Goal: Communication & Community: Answer question/provide support

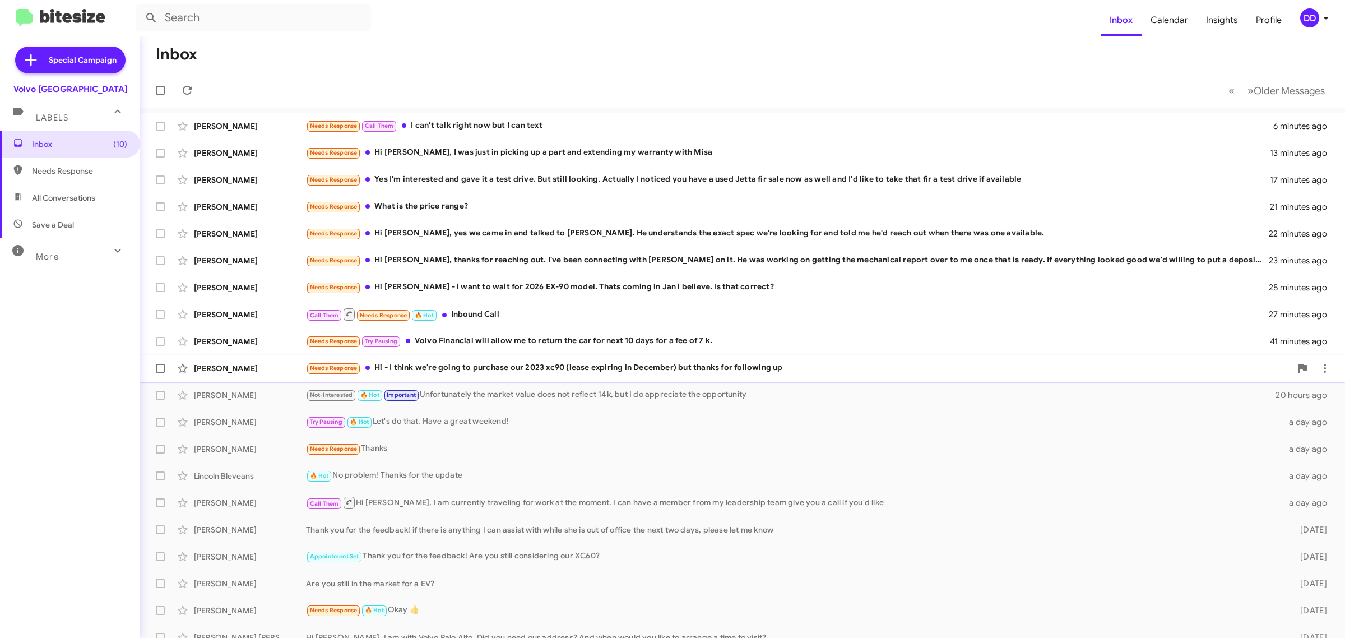
click at [571, 365] on div "Needs Response Hi - I think we're going to purchase our 2023 xc90 (lease expiri…" at bounding box center [798, 368] width 985 height 13
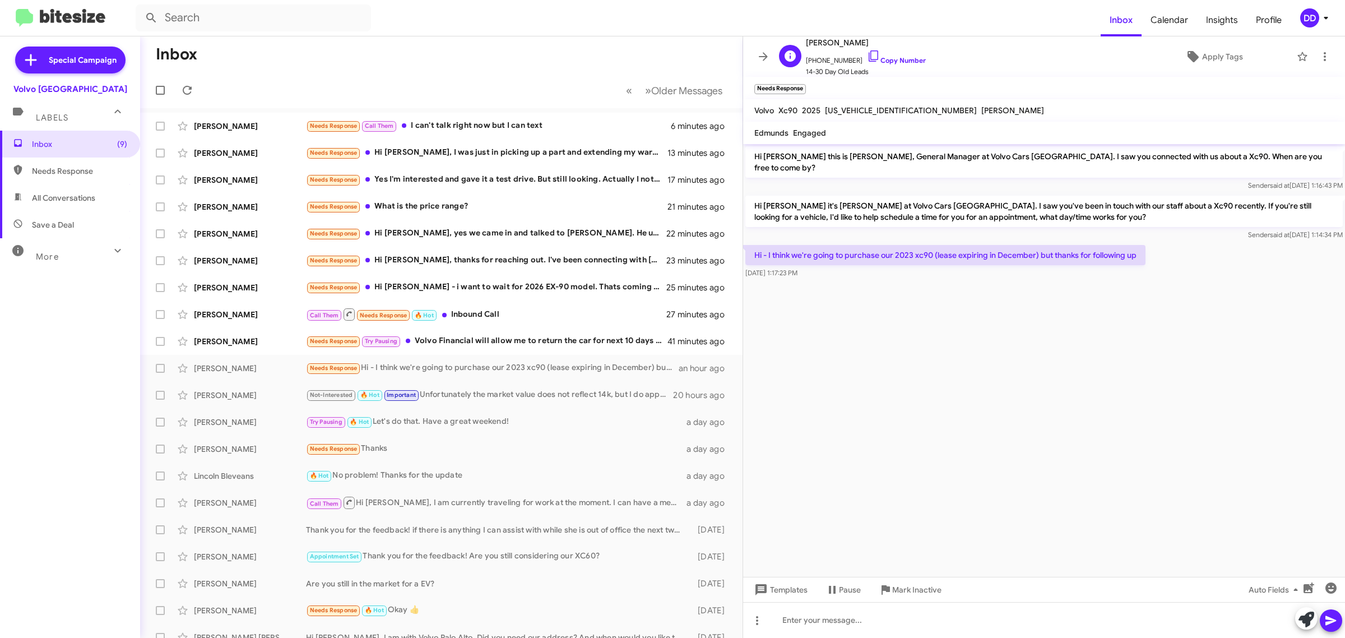
click at [903, 56] on span "+14152699229 Copy Number" at bounding box center [866, 57] width 120 height 17
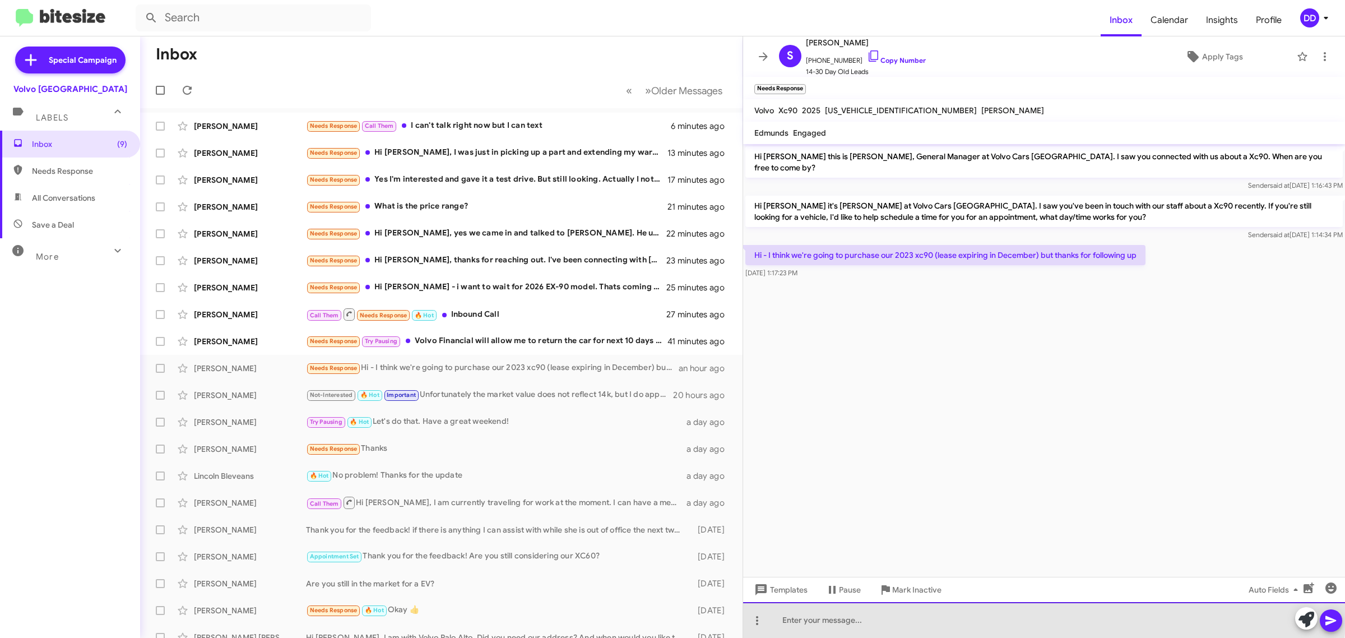
click at [955, 613] on div at bounding box center [1044, 620] width 602 height 36
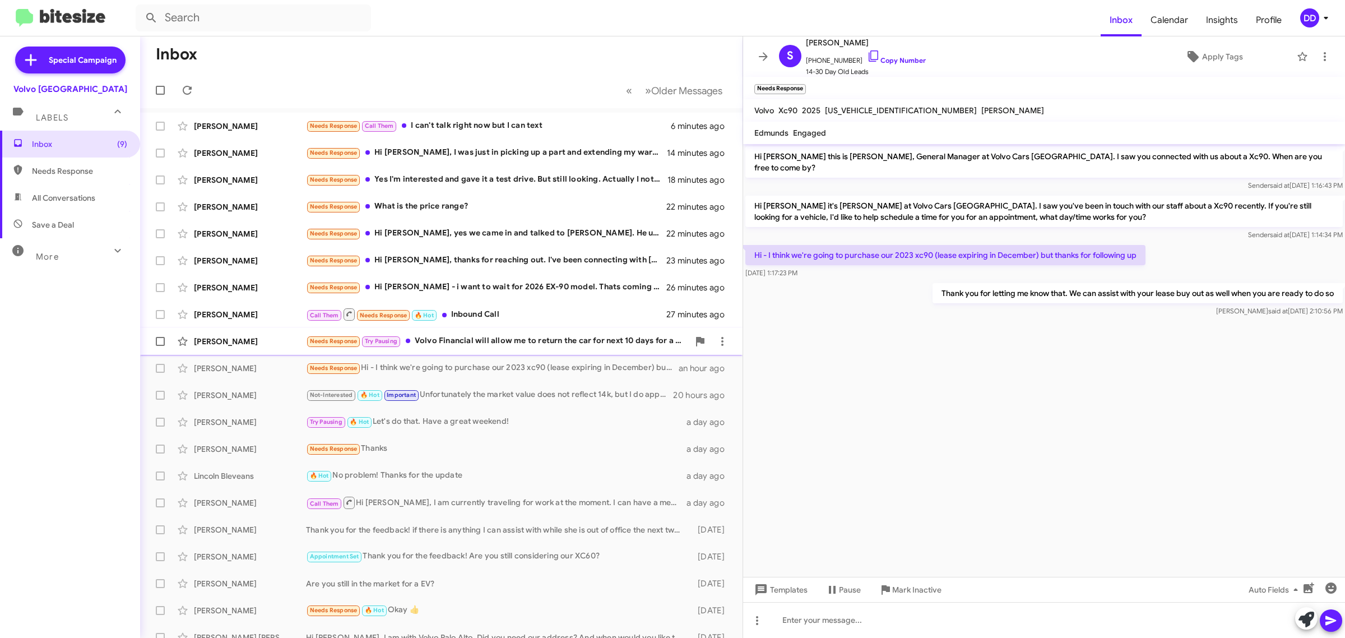
click at [530, 340] on div "Needs Response Try Pausing Volvo Financial will allow me to return the car for …" at bounding box center [497, 341] width 383 height 13
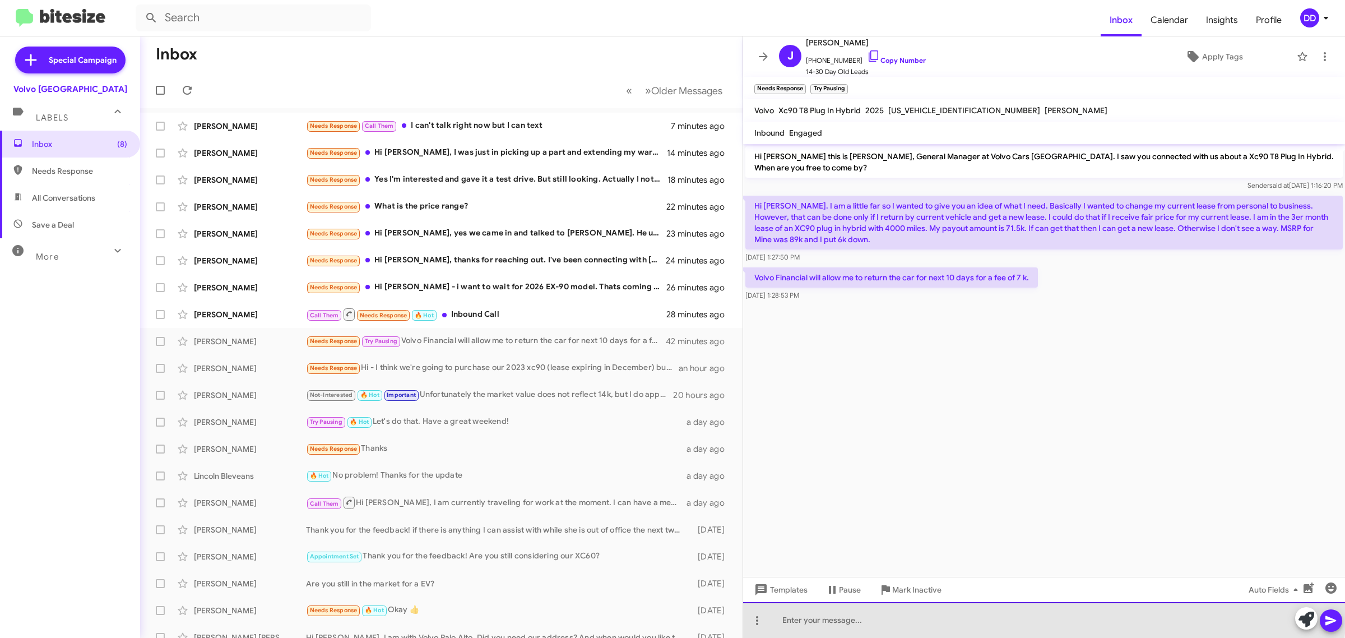
click at [1026, 615] on div at bounding box center [1044, 620] width 602 height 36
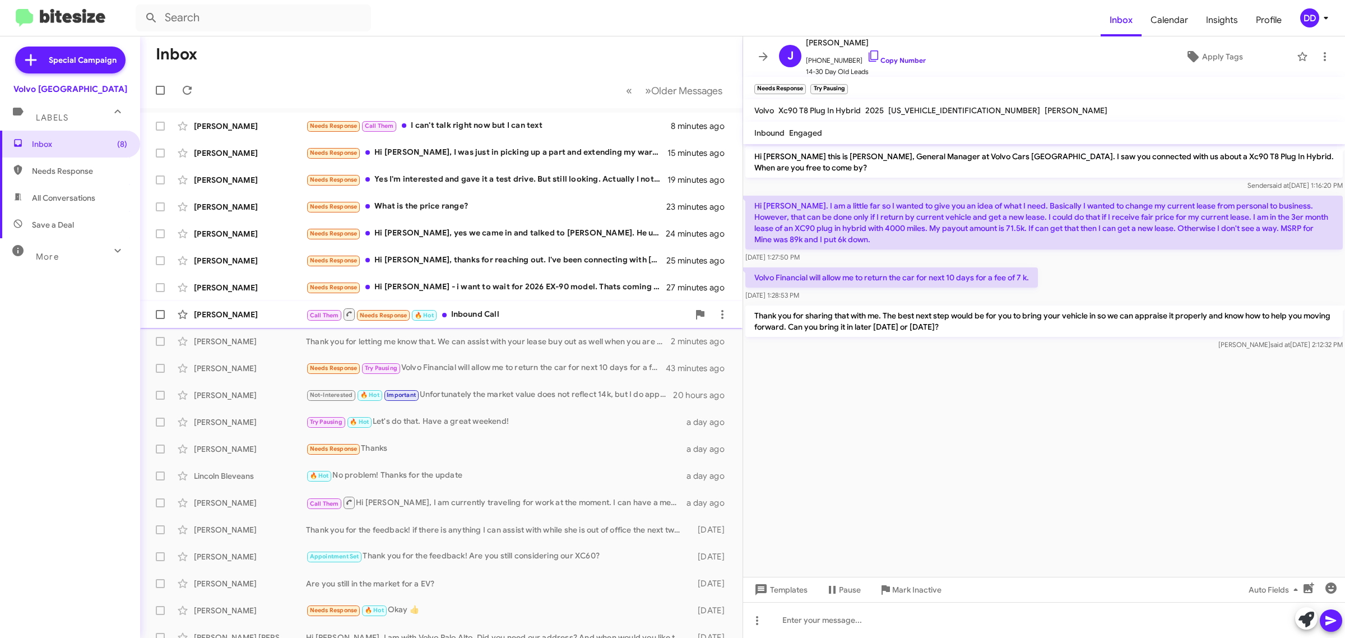
click at [534, 310] on div "Call Them Needs Response 🔥 Hot Inbound Call" at bounding box center [497, 314] width 383 height 14
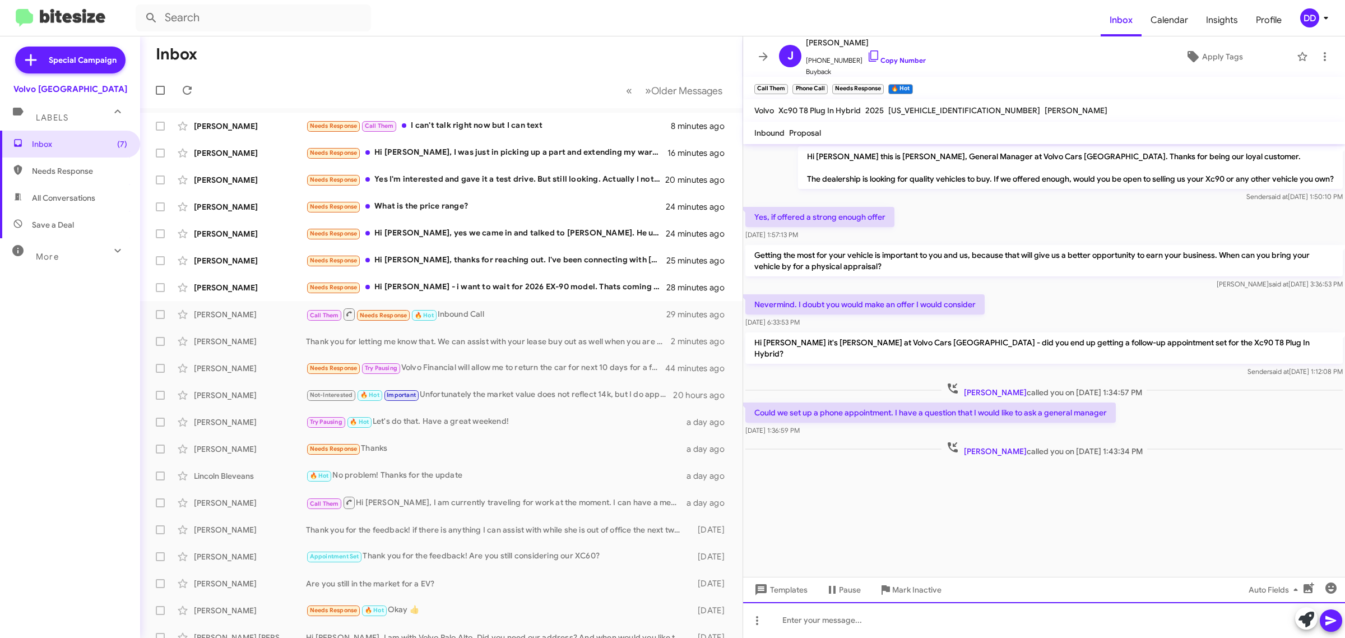
click at [926, 626] on div at bounding box center [1044, 620] width 602 height 36
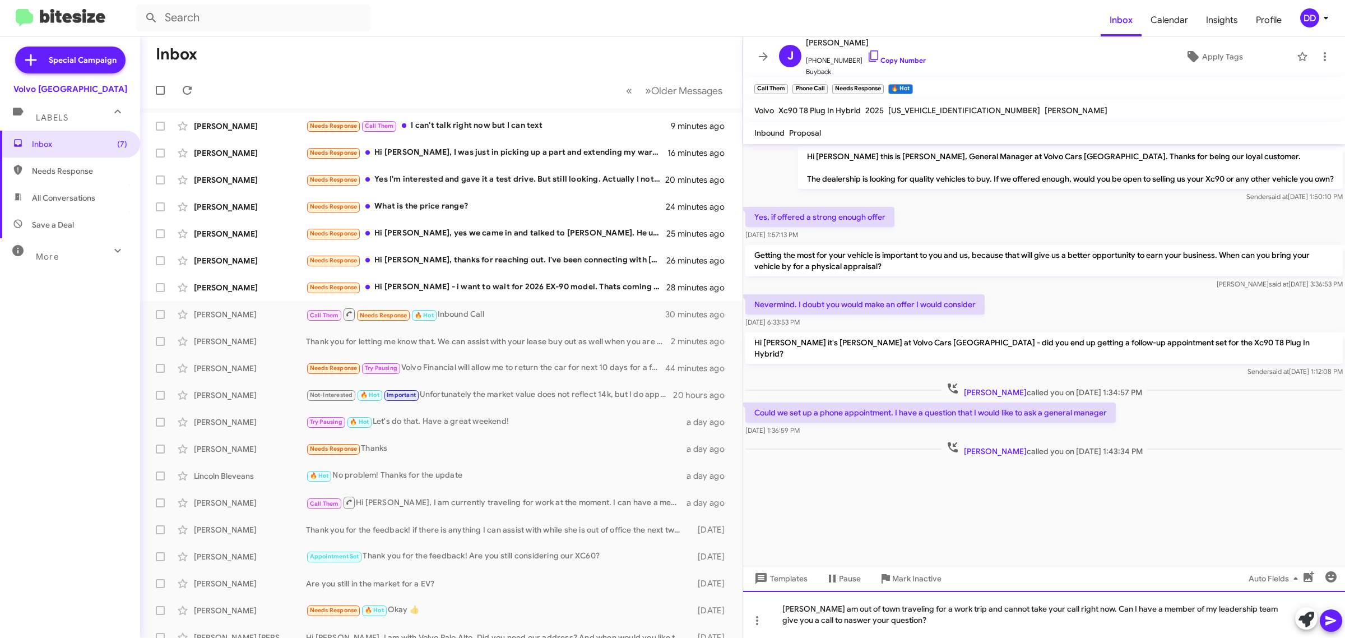
click at [823, 623] on div "Jeffrey I am out of town traveling for a work trip and cannot take your call ri…" at bounding box center [1044, 614] width 602 height 47
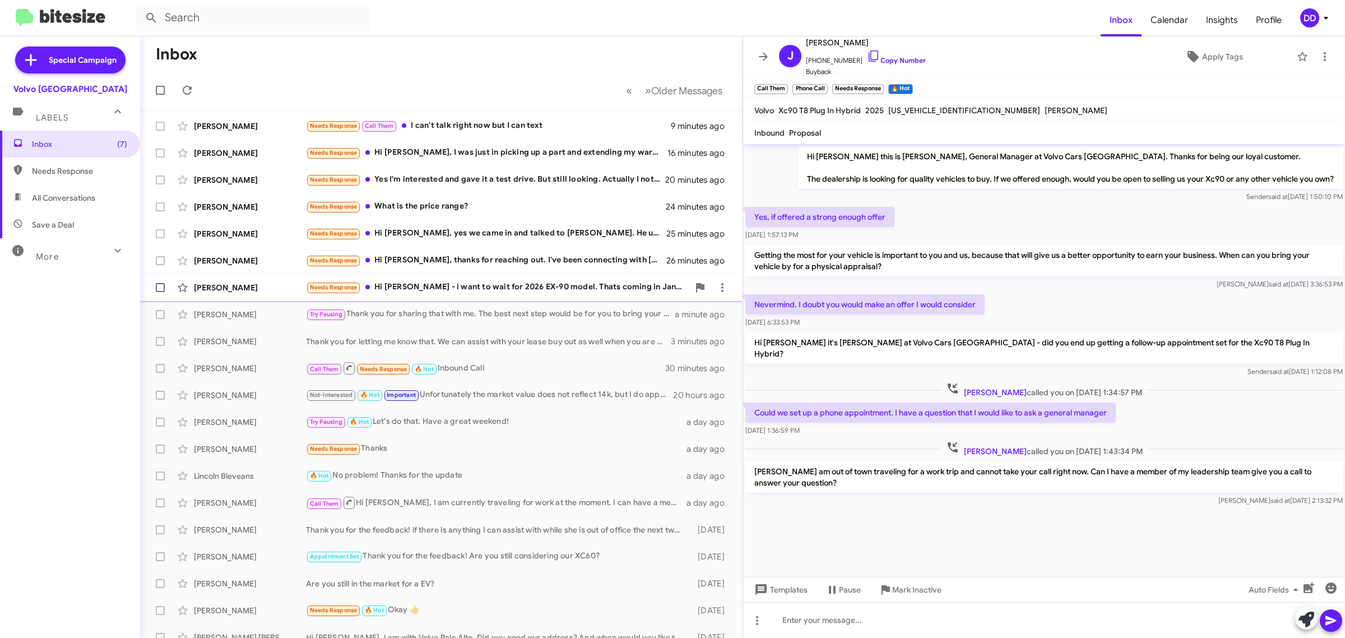
click at [483, 289] on div "Needs Response Hi David - i want to wait for 2026 EX-90 model. Thats coming in …" at bounding box center [497, 287] width 383 height 13
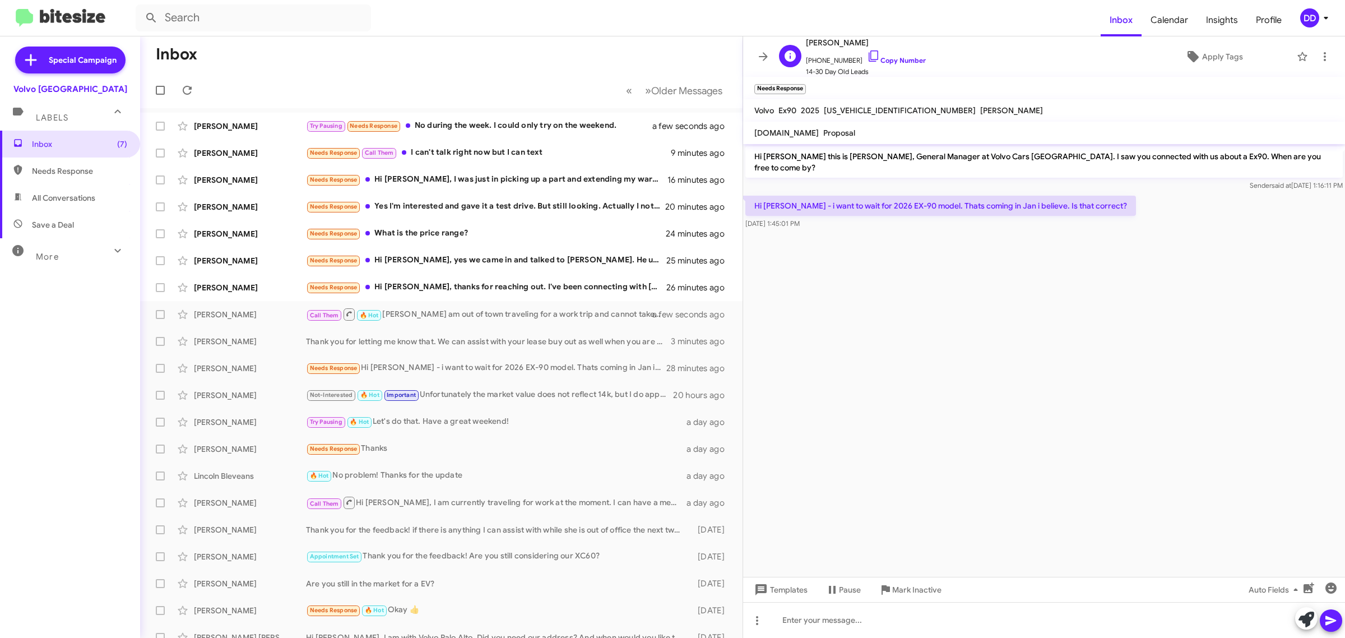
click at [896, 53] on span "+15106486550 Copy Number" at bounding box center [866, 57] width 120 height 17
click at [898, 60] on link "Copy Number" at bounding box center [896, 60] width 59 height 8
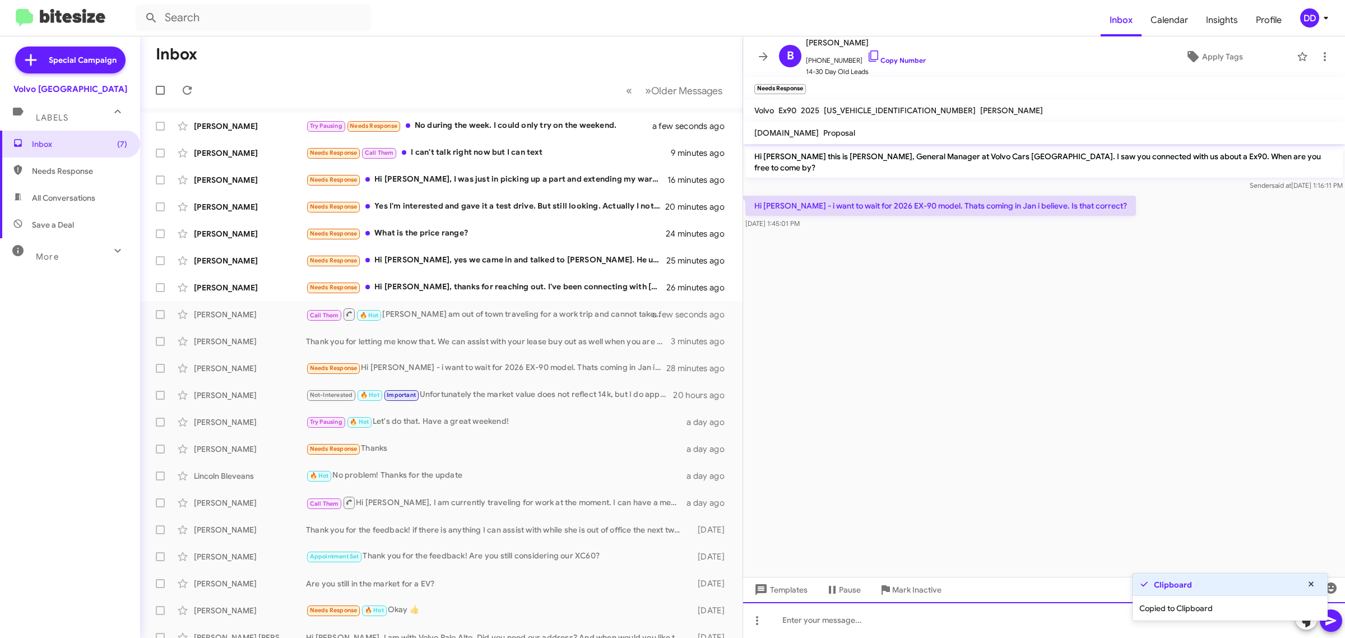
click at [876, 612] on div at bounding box center [1044, 620] width 602 height 36
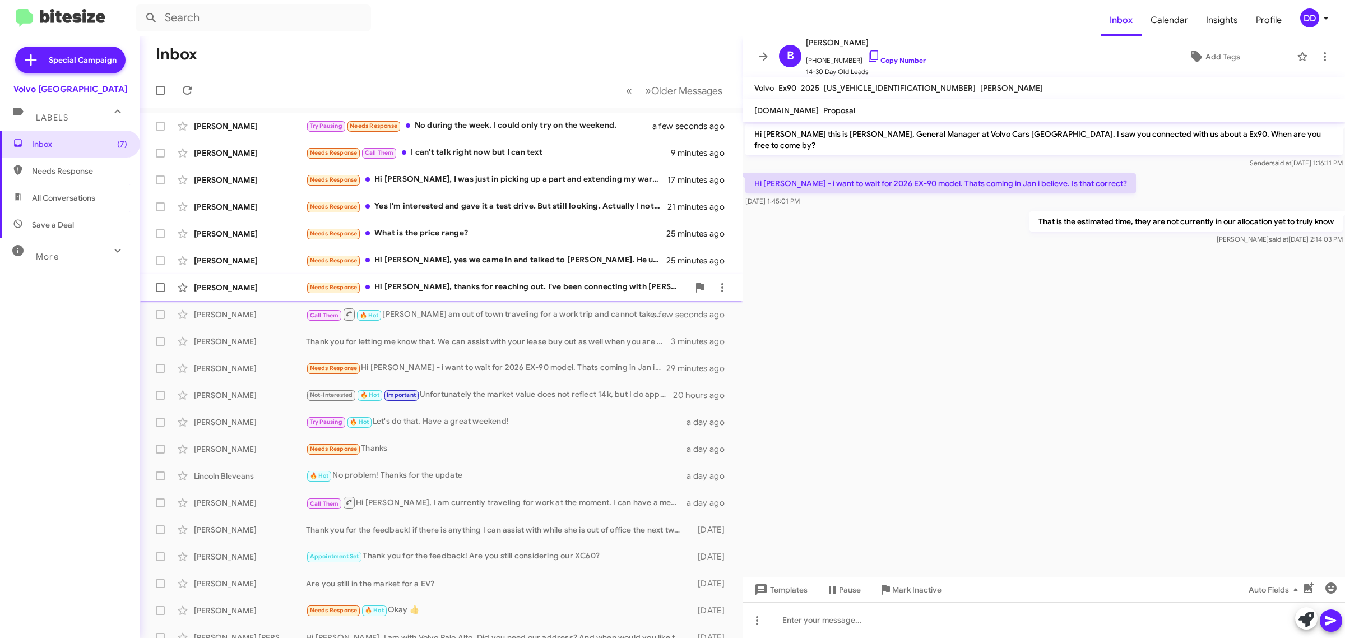
click at [501, 285] on div "Needs Response Hi David, thanks for reaching out. I've been connecting with Lor…" at bounding box center [497, 287] width 383 height 13
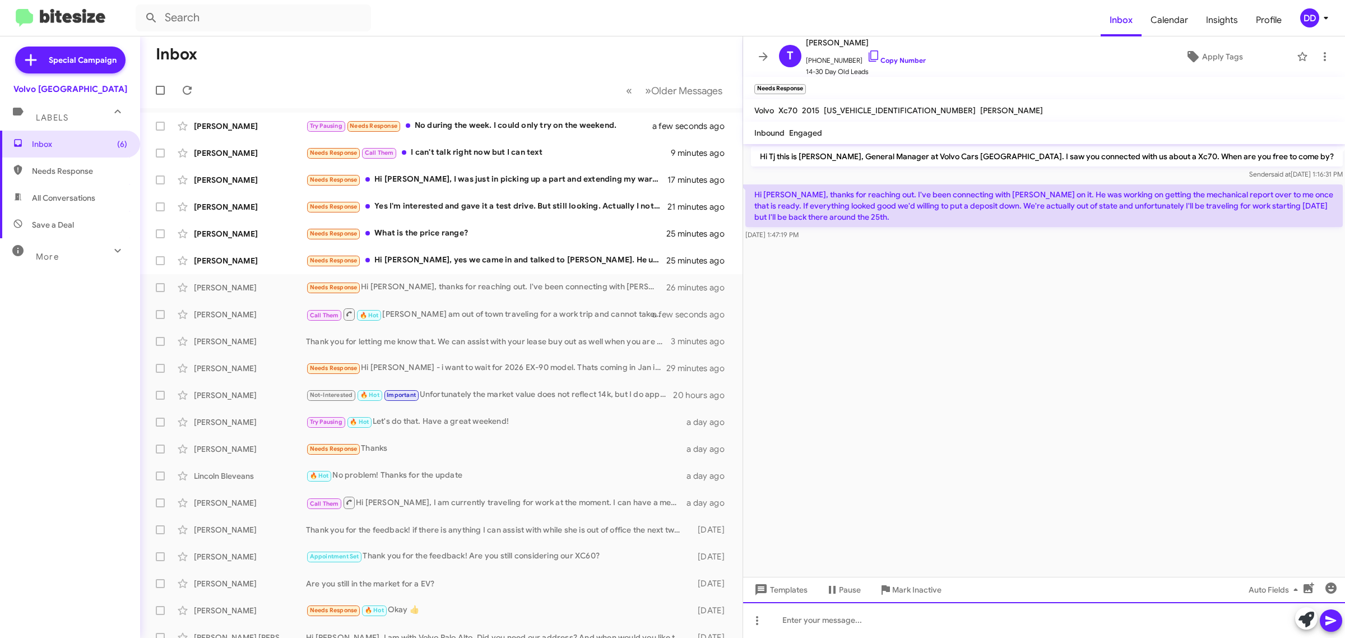
click at [1013, 624] on div at bounding box center [1044, 620] width 602 height 36
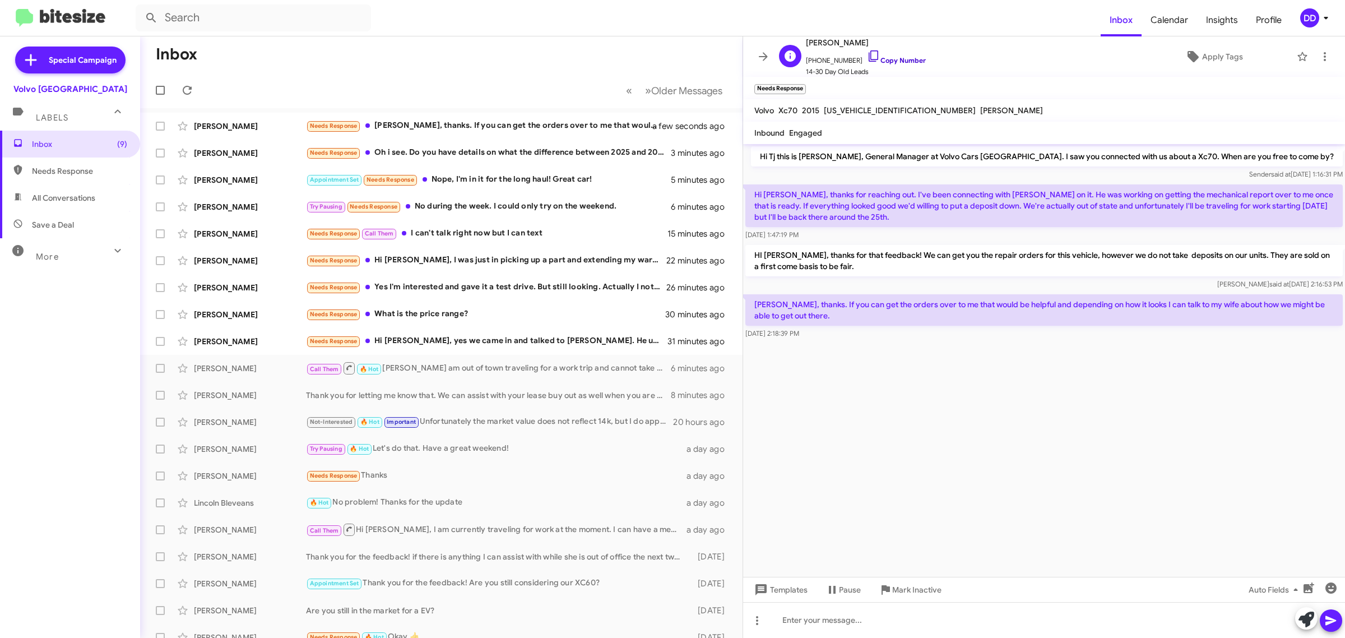
click at [892, 59] on link "Copy Number" at bounding box center [896, 60] width 59 height 8
click at [433, 343] on div "Needs Response Hi David, yes we came in and talked to Mike. He understands the …" at bounding box center [497, 341] width 383 height 13
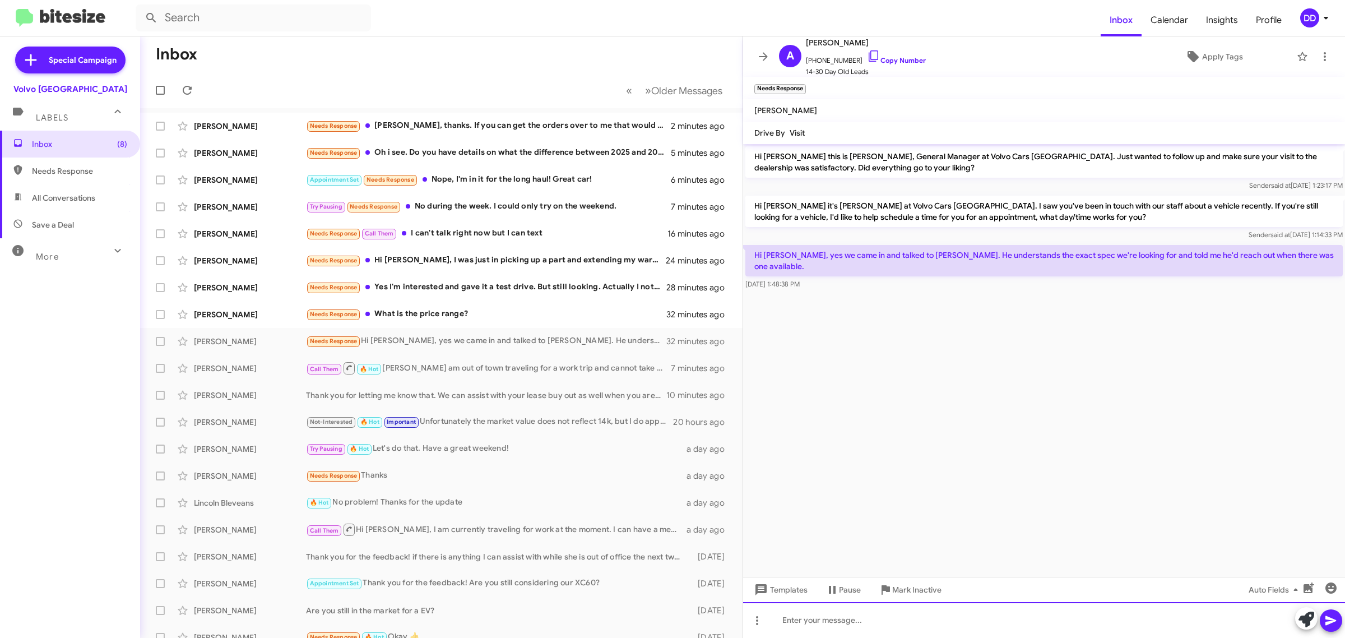
click at [978, 620] on div at bounding box center [1044, 620] width 602 height 36
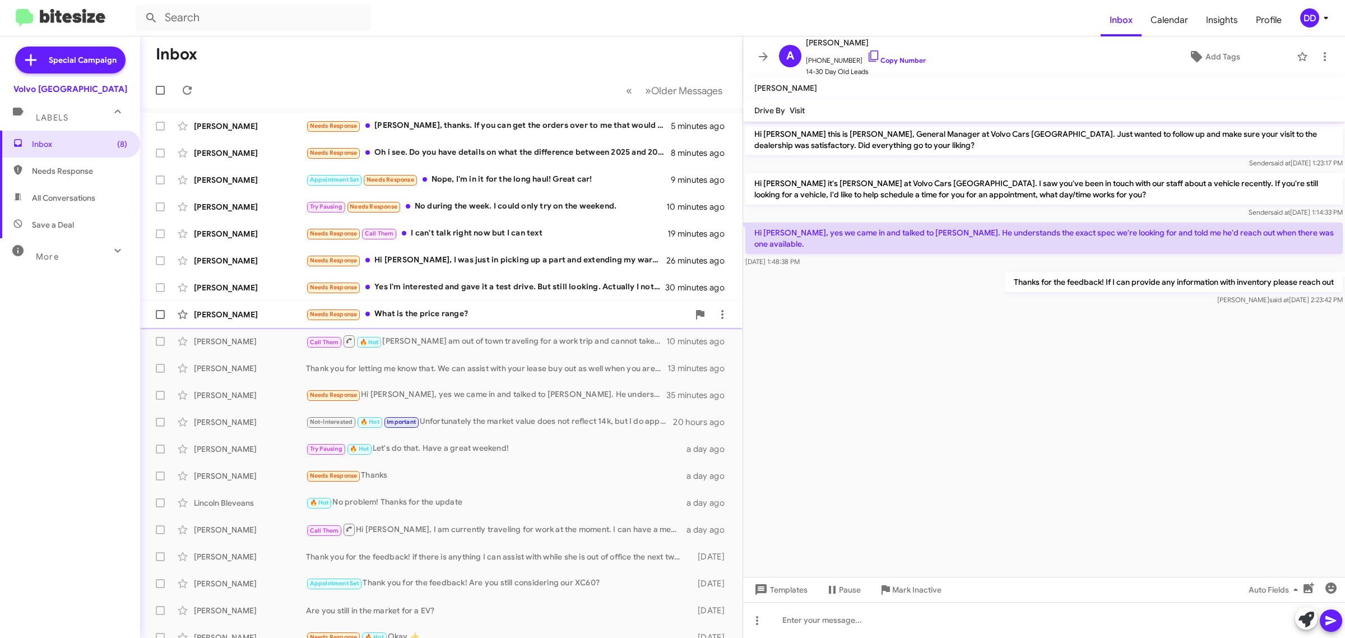
click at [496, 313] on div "Needs Response What is the price range?" at bounding box center [497, 314] width 383 height 13
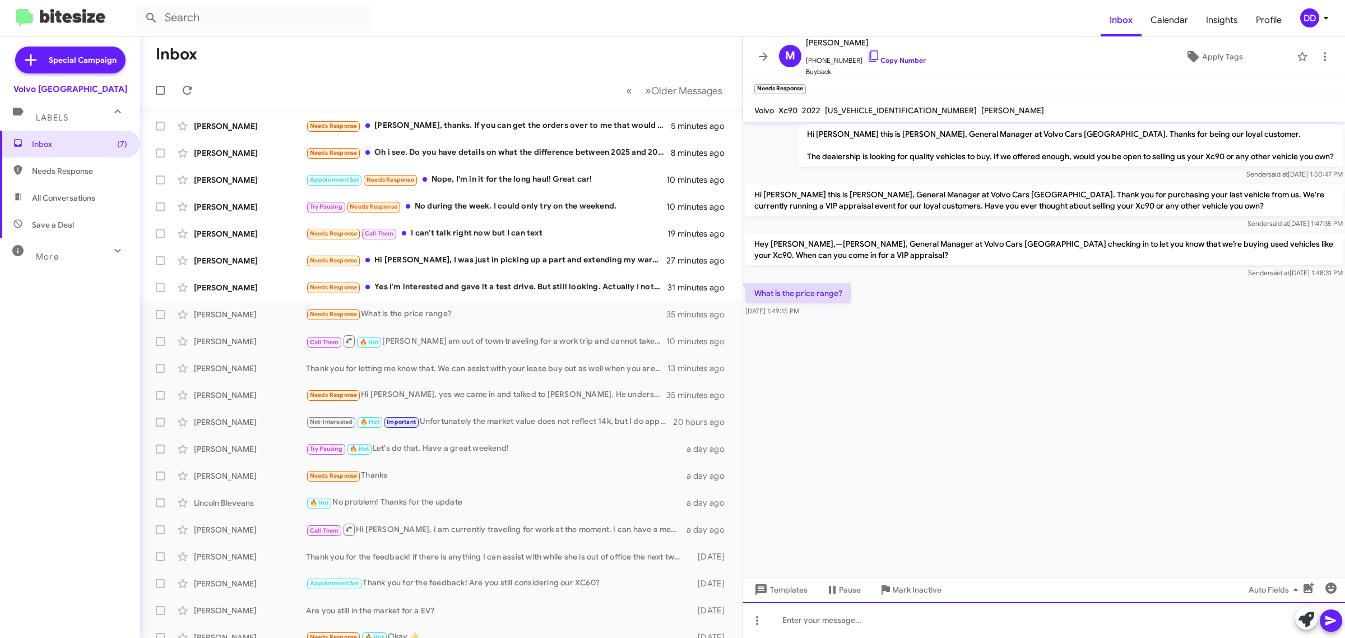
click at [984, 621] on div at bounding box center [1044, 620] width 602 height 36
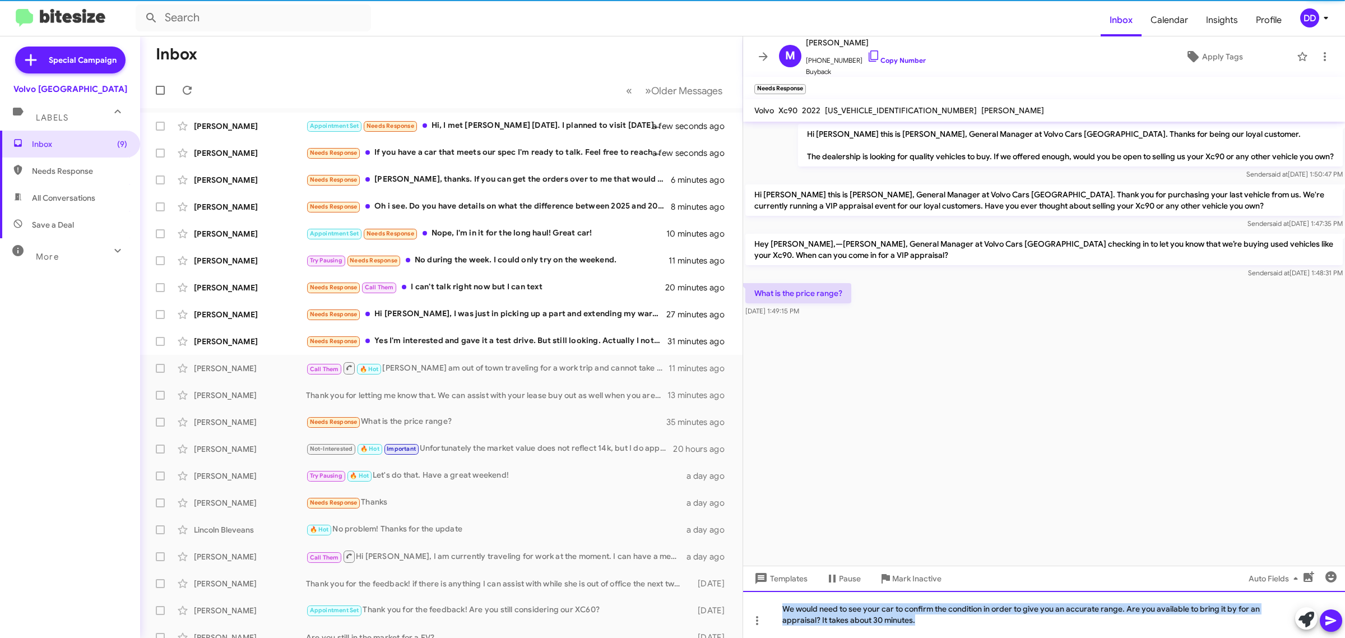
copy div "We would need to see your car to confirm the condition in order to give you an …"
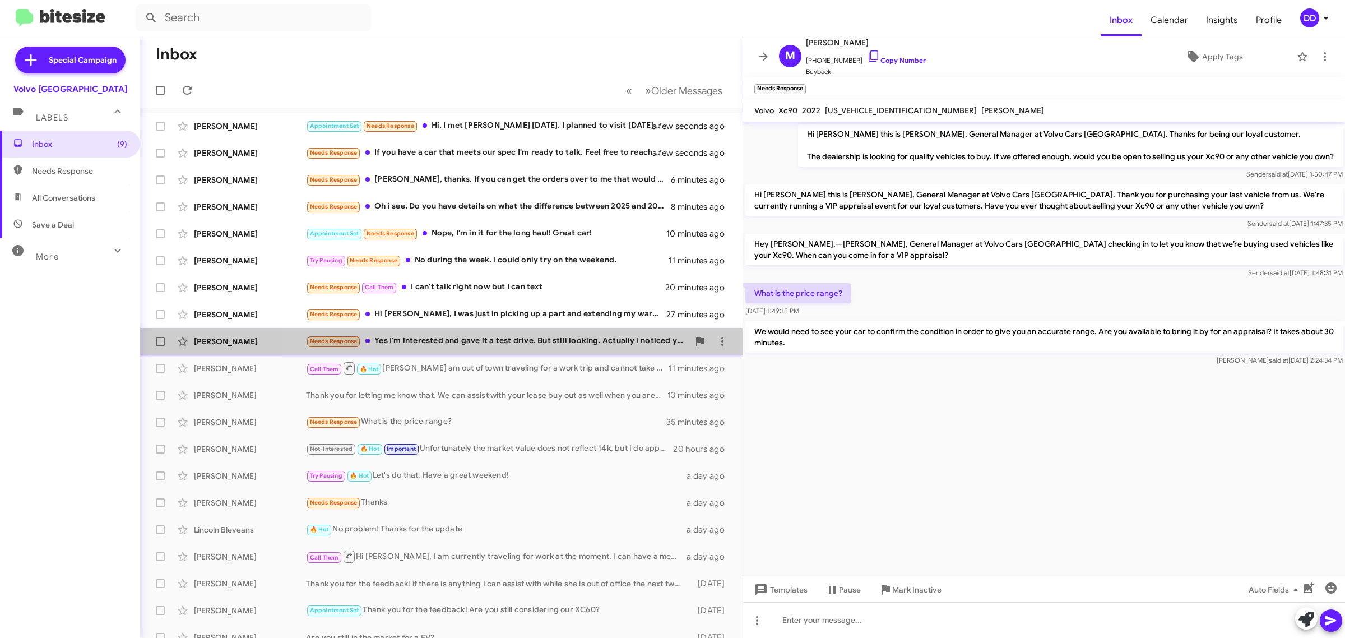
click at [531, 337] on div "Needs Response Yes I'm interested and gave it a test drive. But still looking. …" at bounding box center [497, 341] width 383 height 13
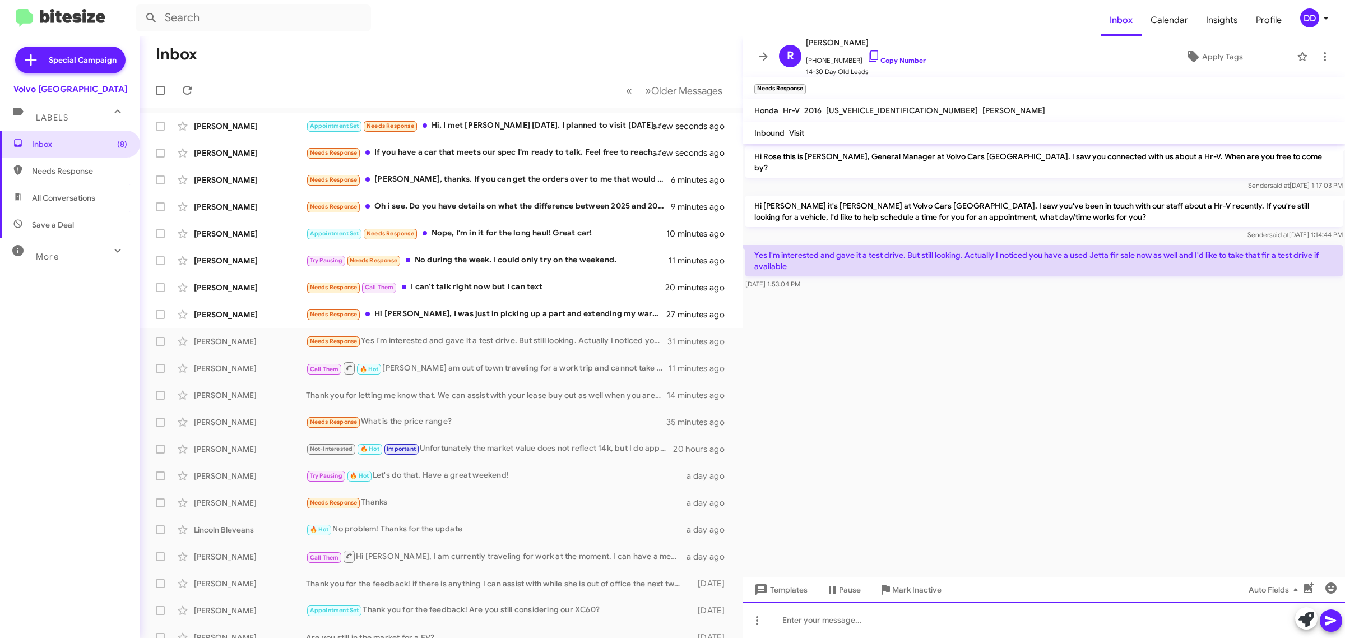
click at [962, 619] on div at bounding box center [1044, 620] width 602 height 36
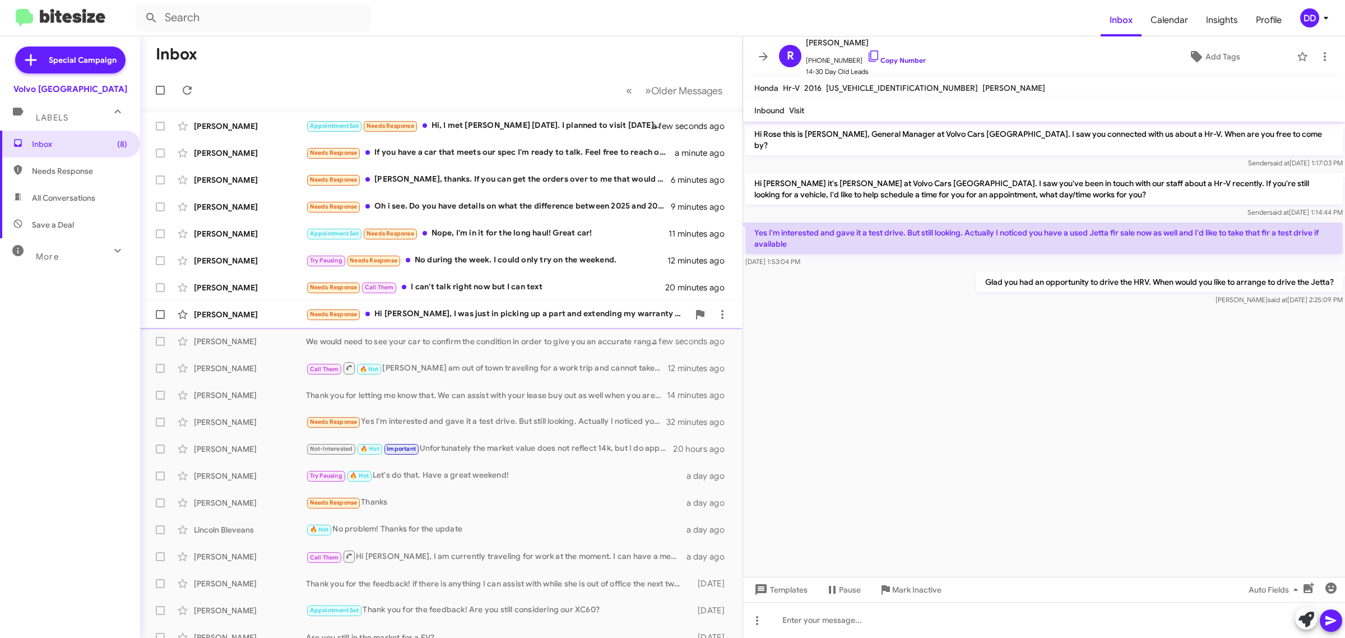
click at [508, 317] on div "Needs Response Hi David, I was just in picking up a part and extending my warra…" at bounding box center [497, 314] width 383 height 13
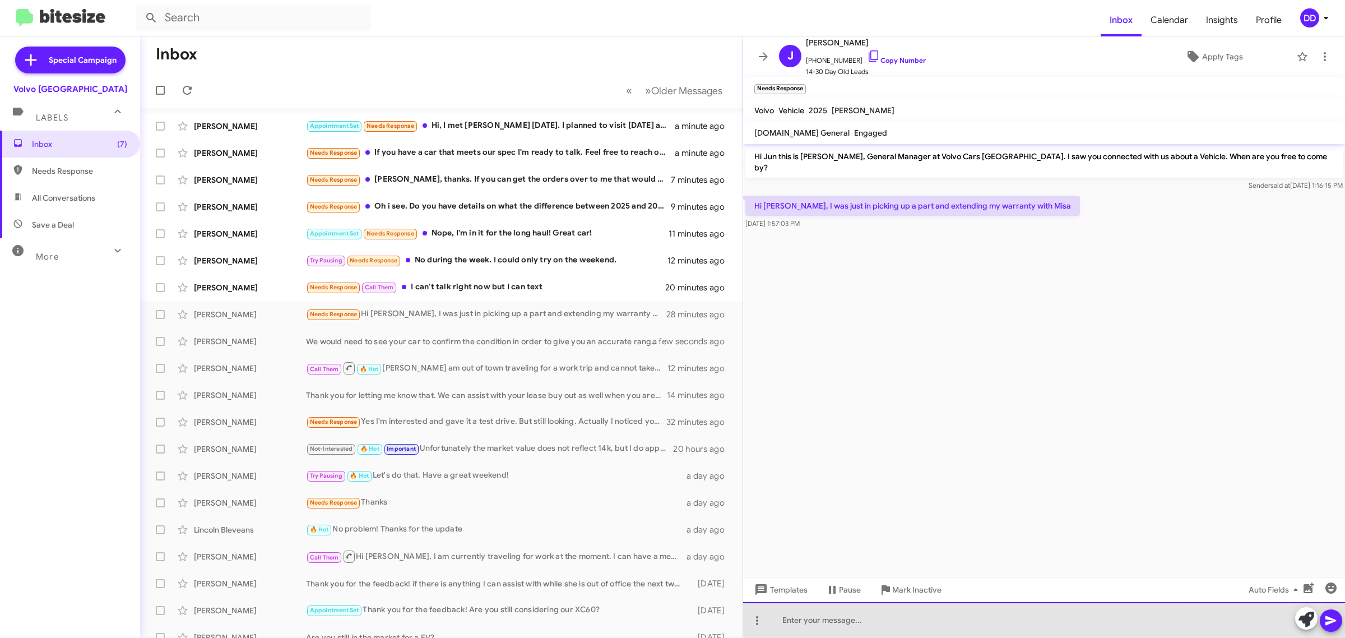
click at [910, 613] on div at bounding box center [1044, 620] width 602 height 36
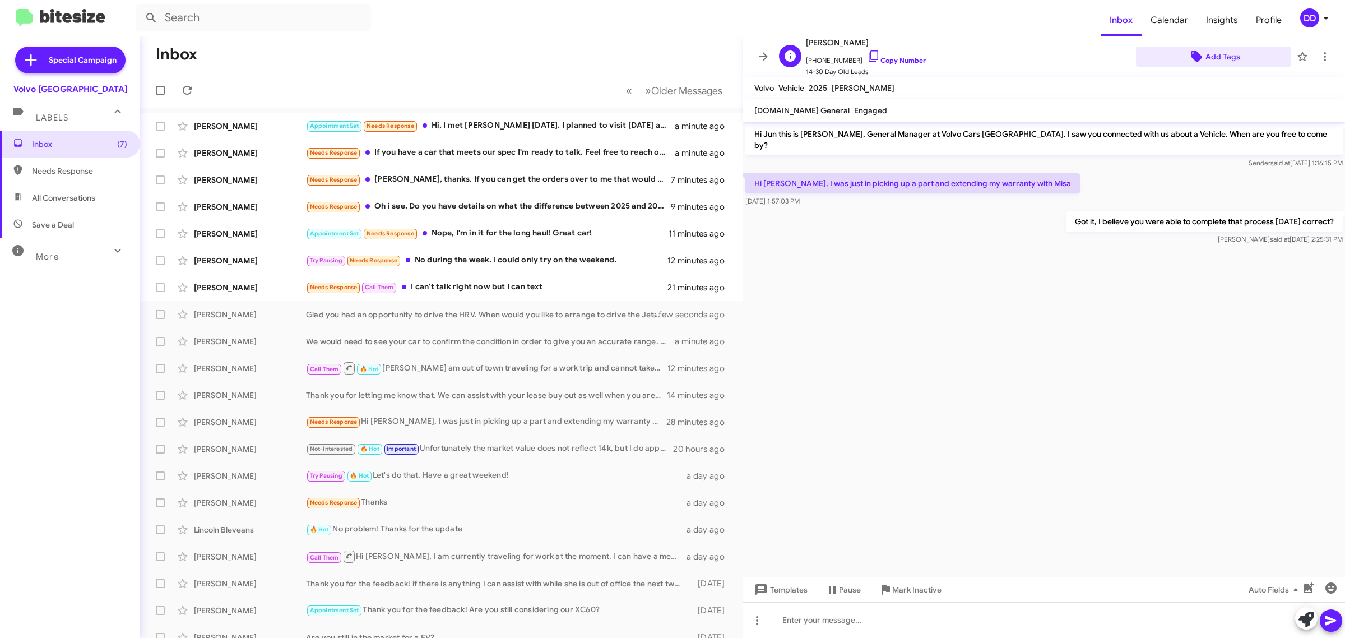
click at [1220, 55] on span "Add Tags" at bounding box center [1223, 57] width 35 height 20
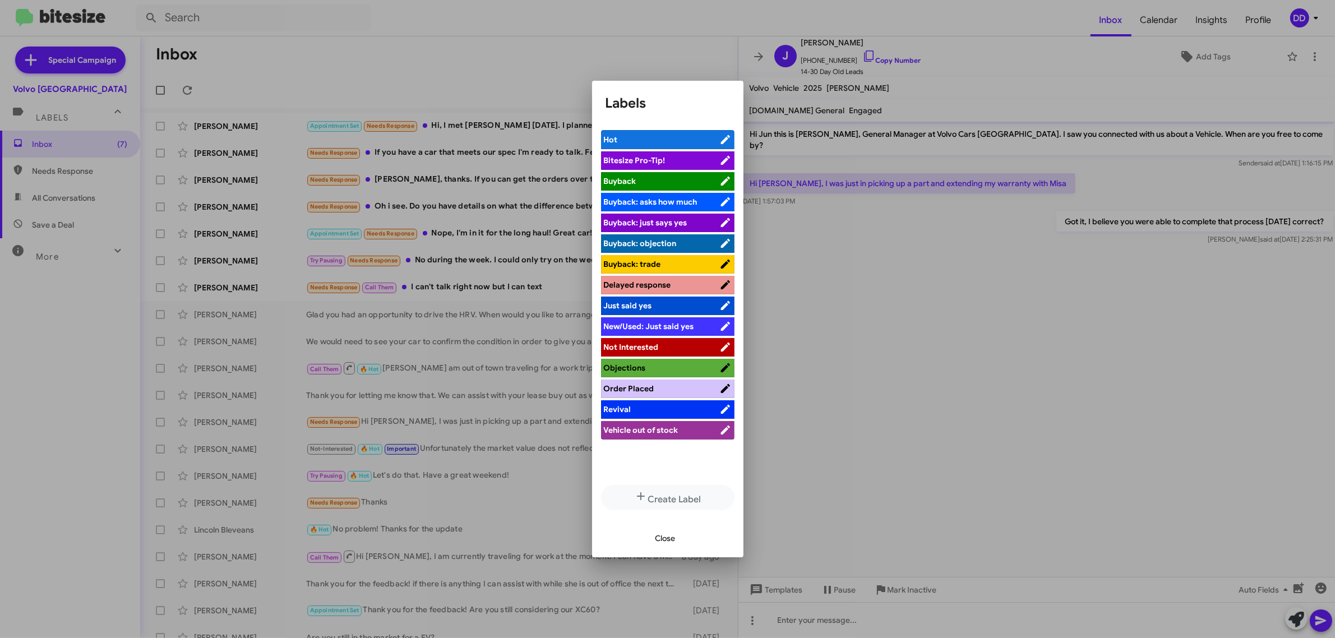
click at [672, 385] on span "Order Placed" at bounding box center [661, 388] width 115 height 11
click at [670, 534] on span "Close" at bounding box center [665, 538] width 20 height 20
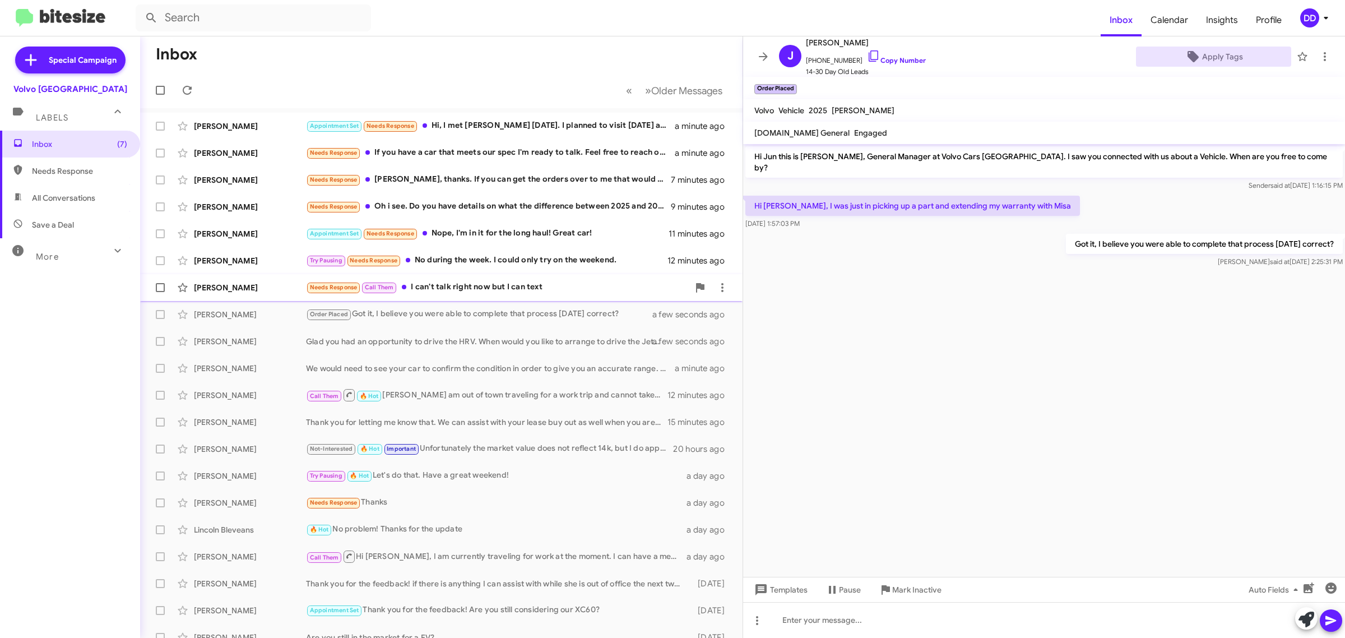
click at [556, 284] on div "Needs Response Call Them I can't talk right now but I can text" at bounding box center [497, 287] width 383 height 13
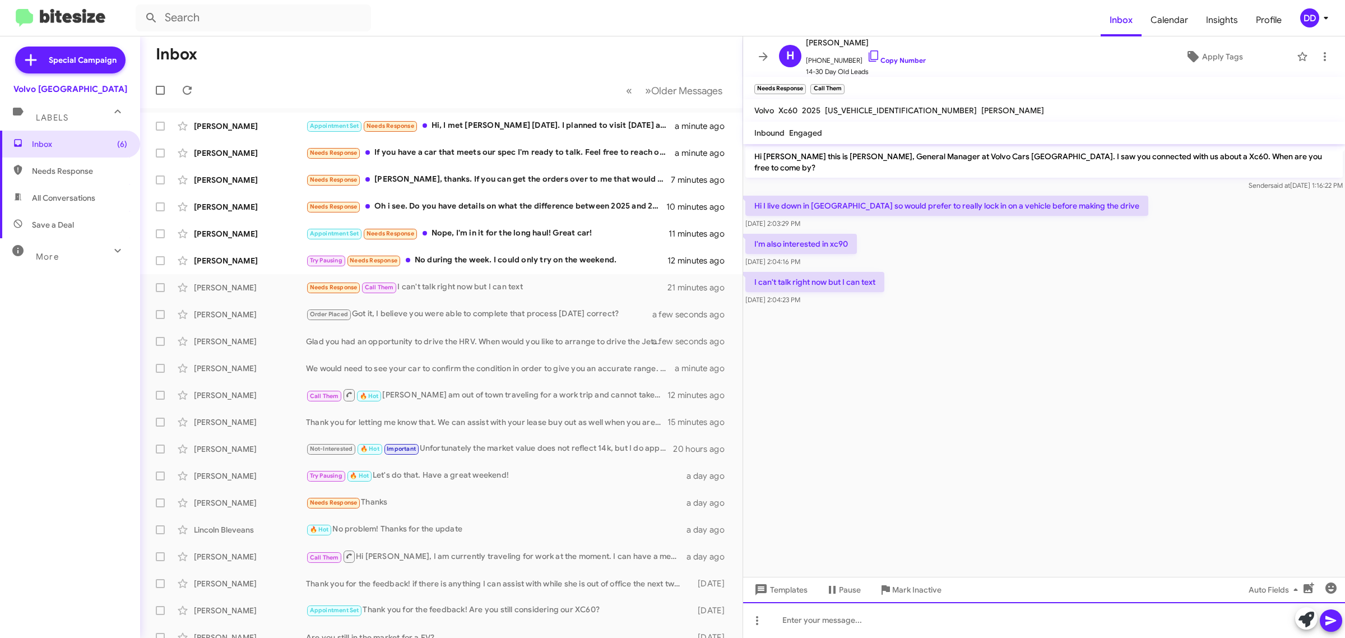
click at [957, 623] on div at bounding box center [1044, 620] width 602 height 36
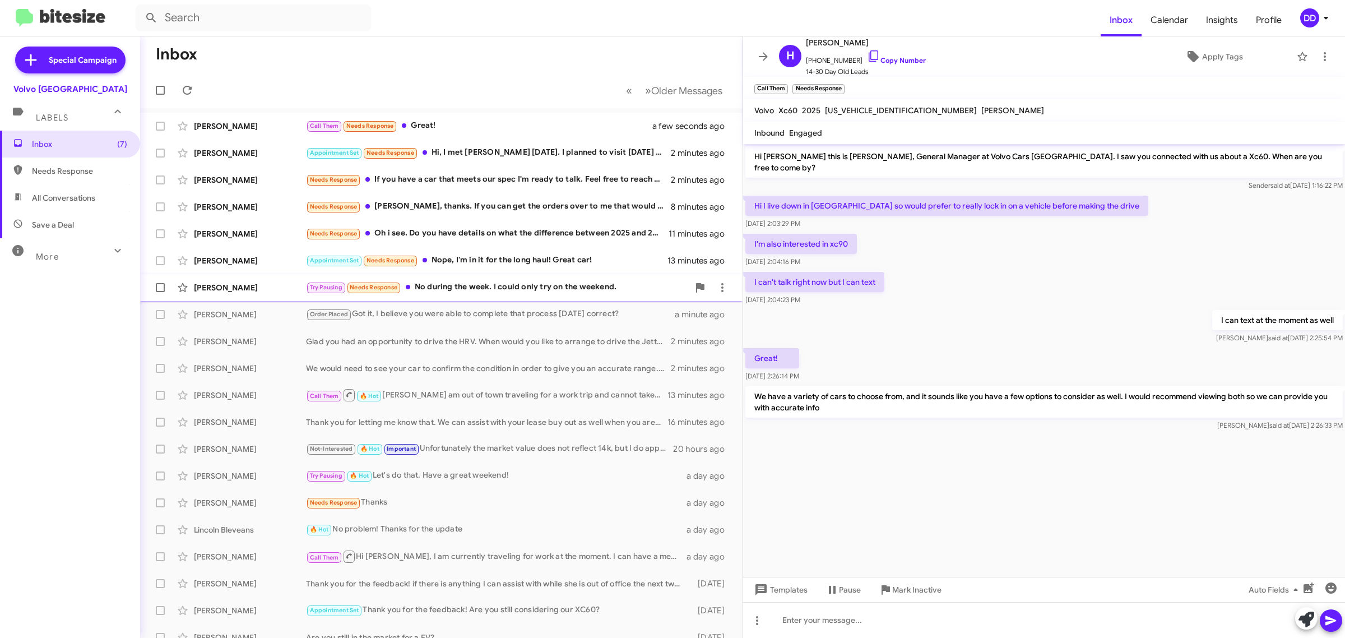
click at [480, 286] on div "Try Pausing Needs Response No during the week. I could only try on the weekend." at bounding box center [497, 287] width 383 height 13
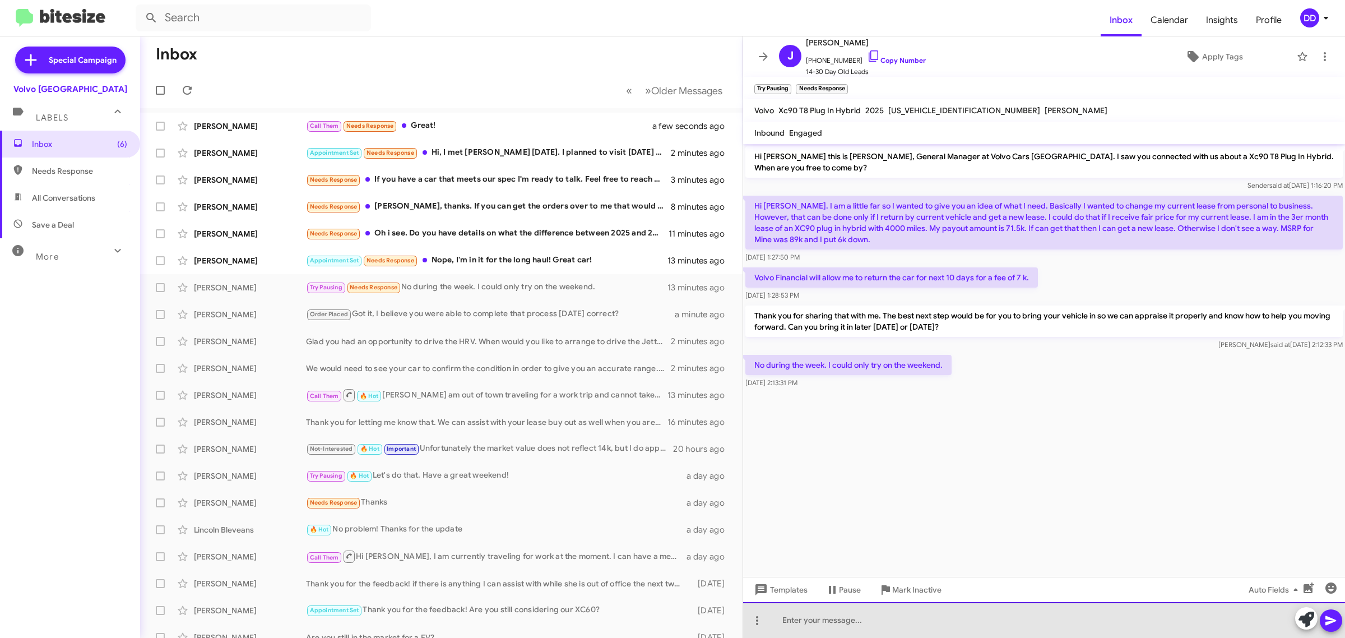
click at [974, 626] on div at bounding box center [1044, 620] width 602 height 36
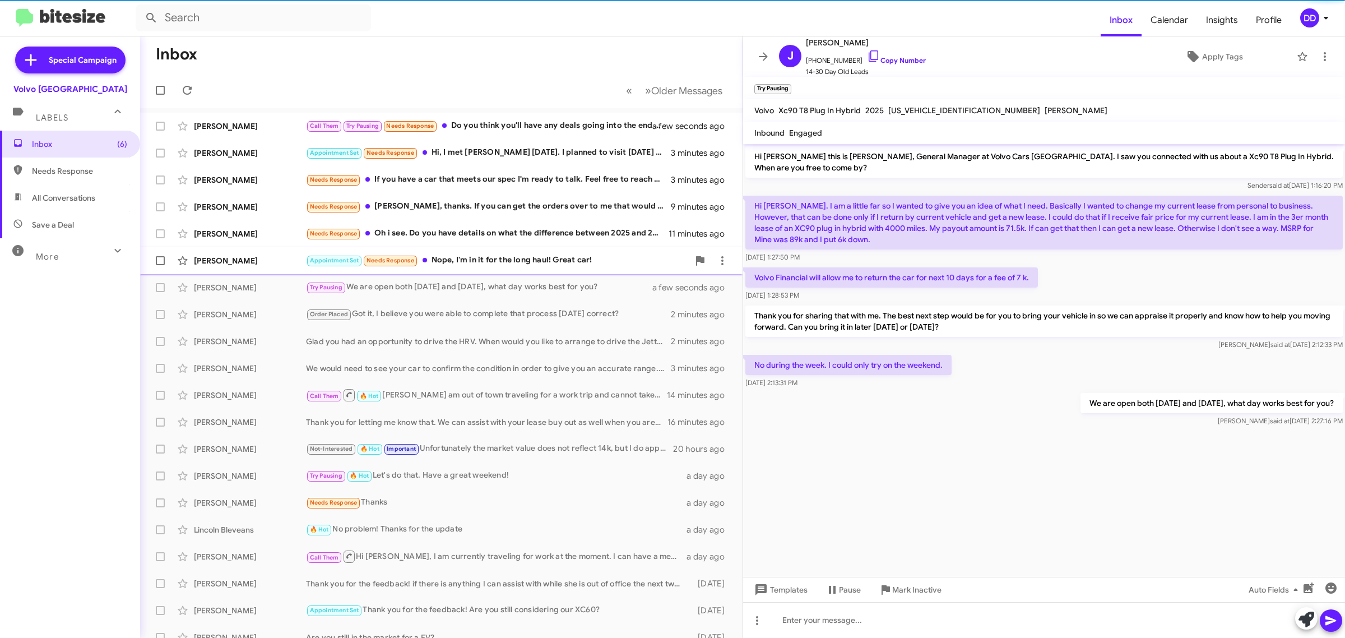
click at [497, 264] on div "Appointment Set Needs Response Nope, I'm in it for the long haul! Great car!" at bounding box center [497, 260] width 383 height 13
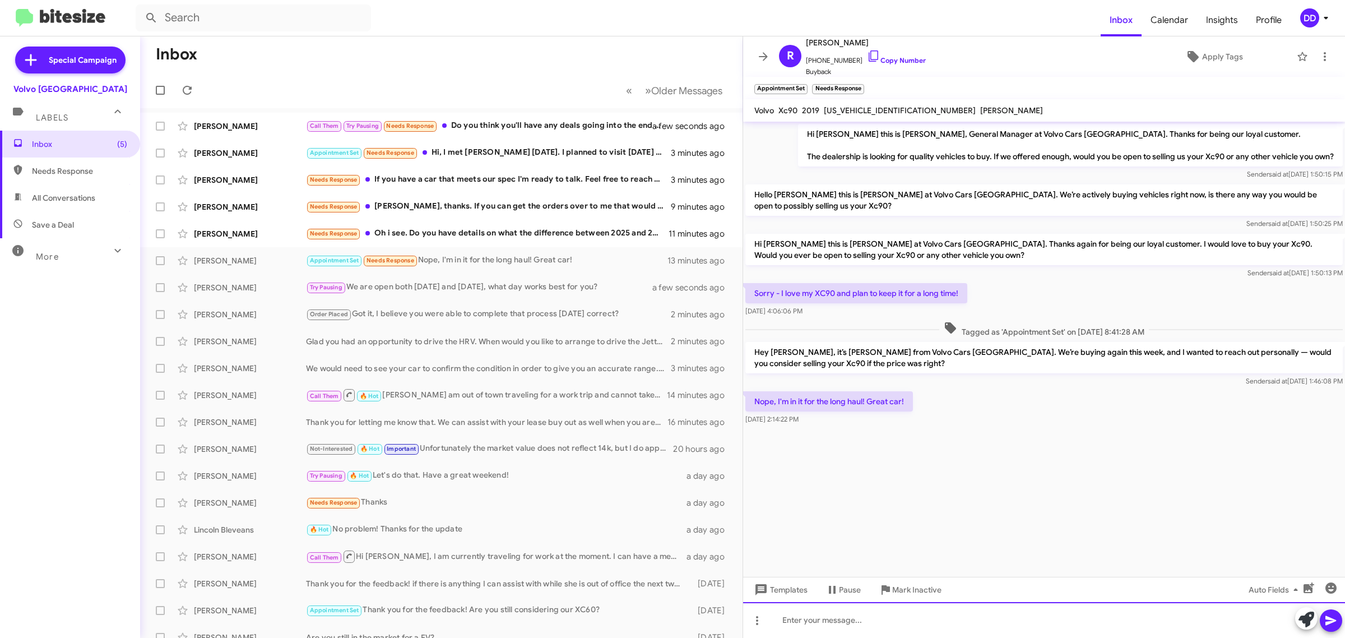
click at [1010, 628] on div at bounding box center [1044, 620] width 602 height 36
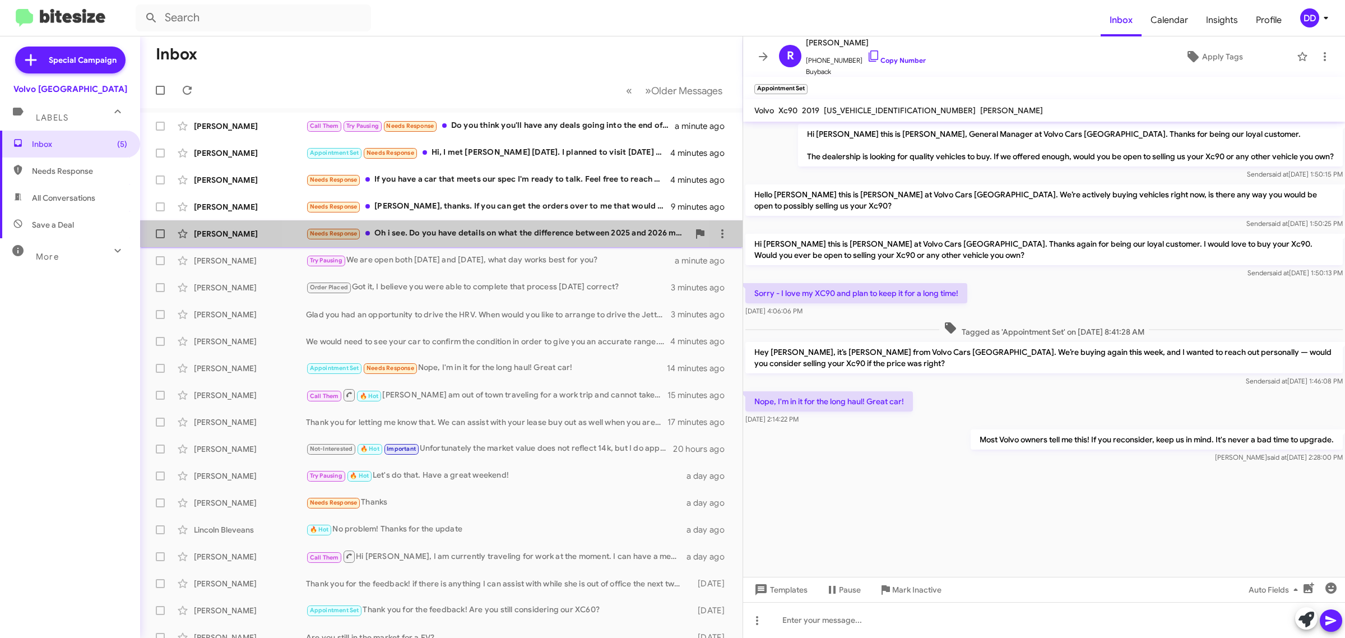
click at [488, 240] on div "Needs Response Oh i see. Do you have details on what the difference between 202…" at bounding box center [497, 233] width 383 height 13
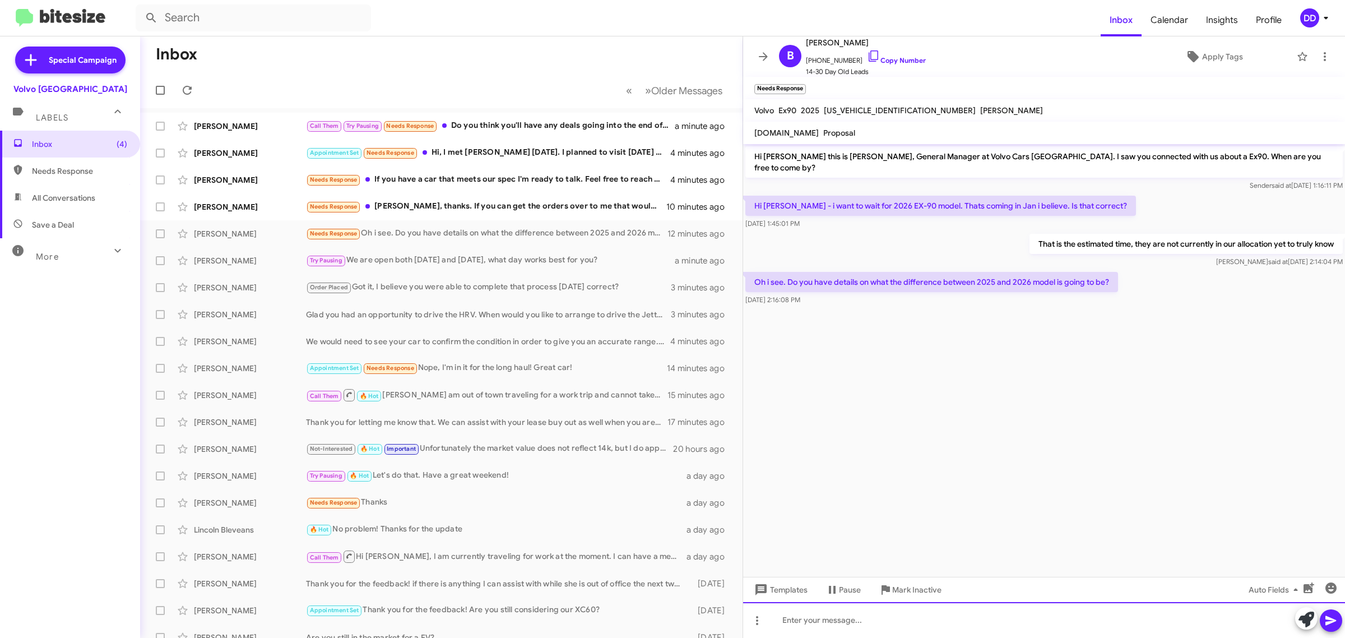
click at [908, 613] on div at bounding box center [1044, 620] width 602 height 36
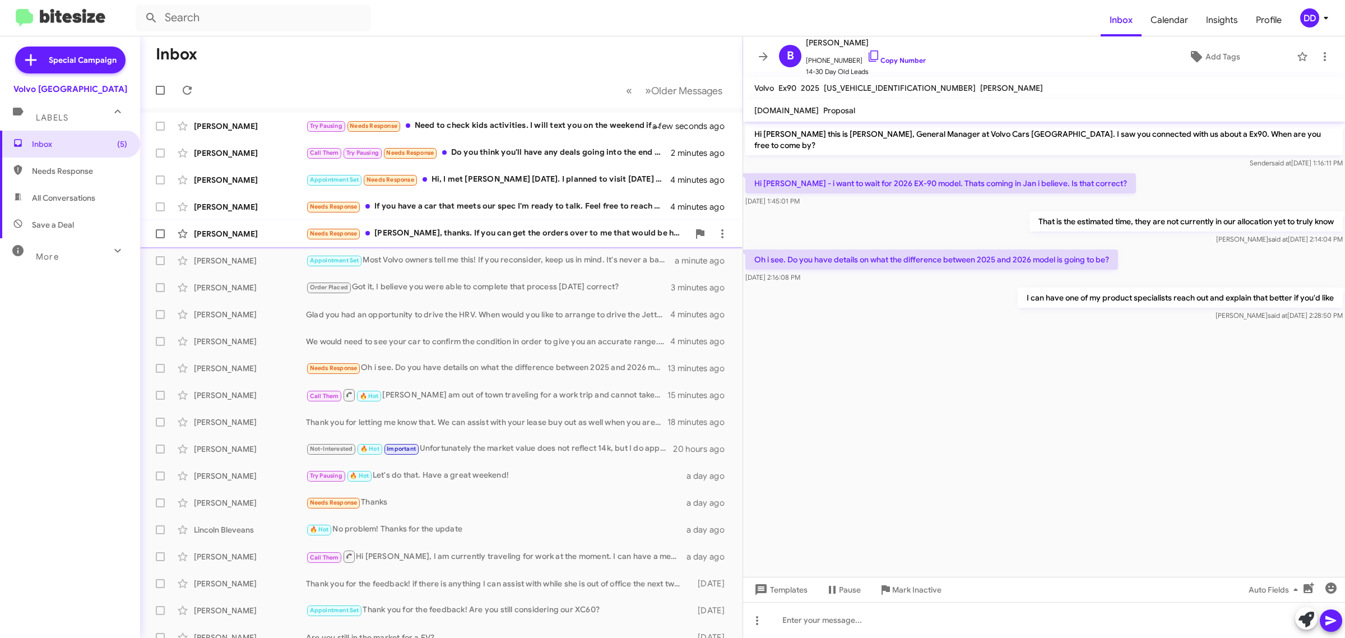
click at [491, 230] on div "Needs Response Gotcha, thanks. If you can get the orders over to me that would …" at bounding box center [497, 233] width 383 height 13
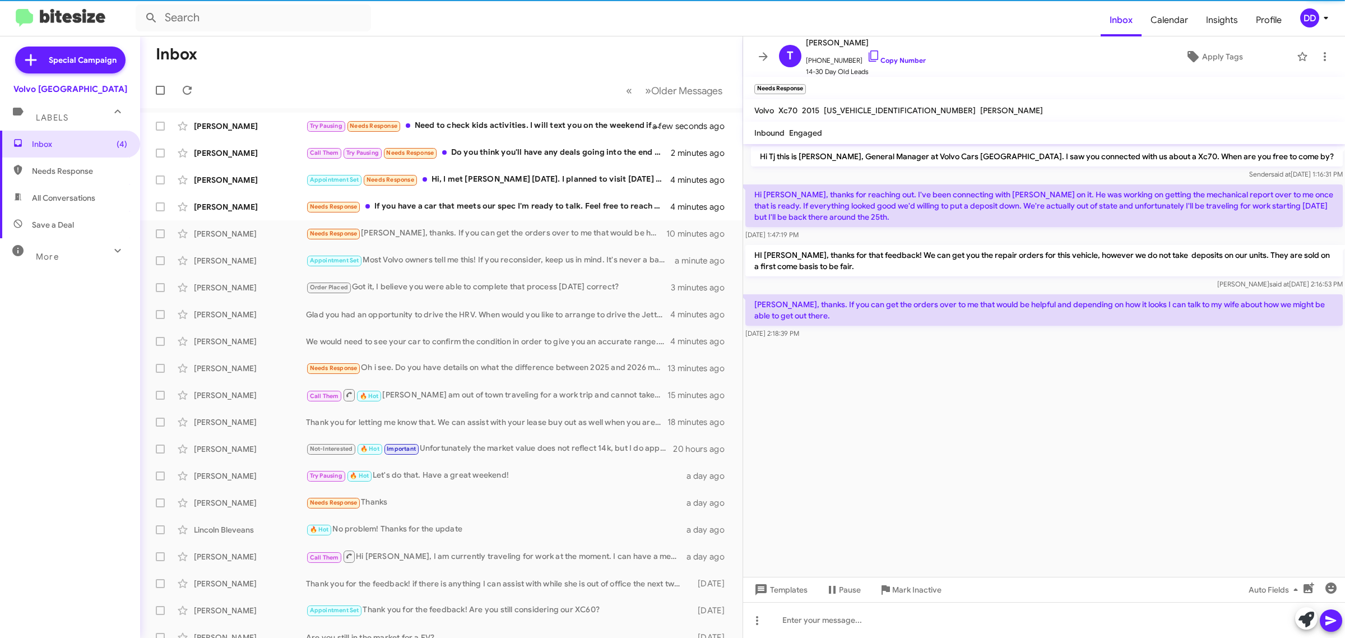
click at [955, 394] on cdk-virtual-scroll-viewport "Hi Tj this is David Dupart, General Manager at Volvo Cars Palo Alto. I saw you …" at bounding box center [1044, 360] width 602 height 433
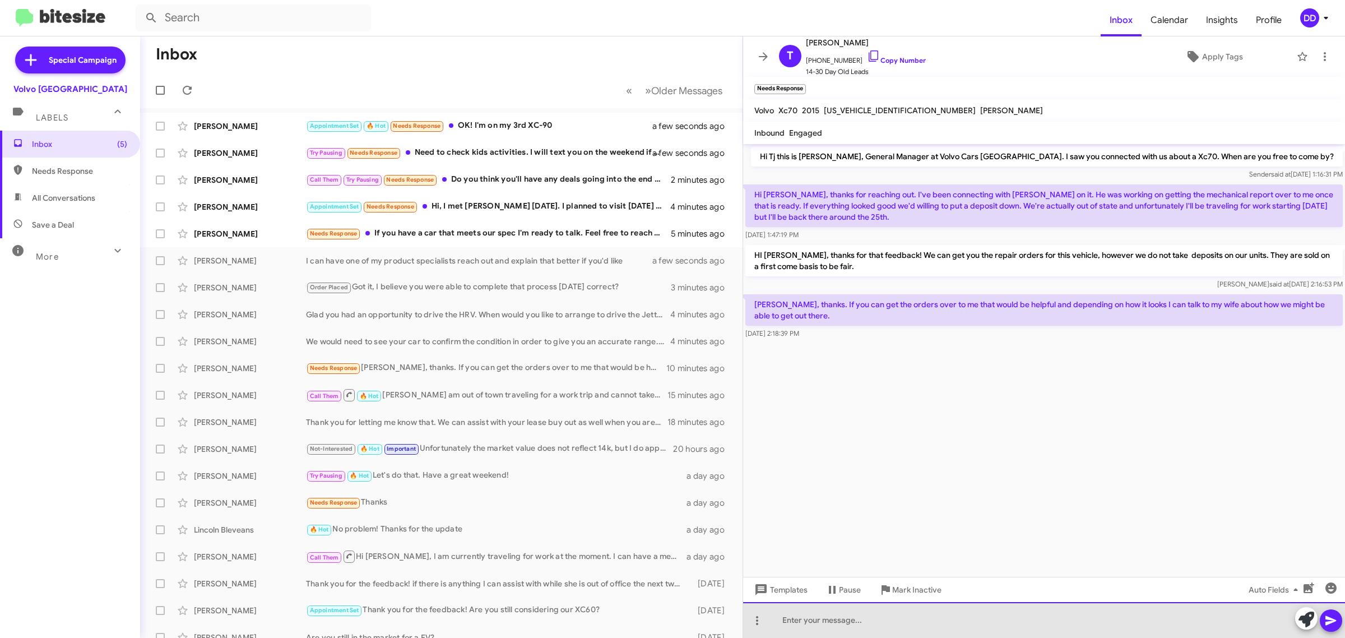
click at [982, 618] on div at bounding box center [1044, 620] width 602 height 36
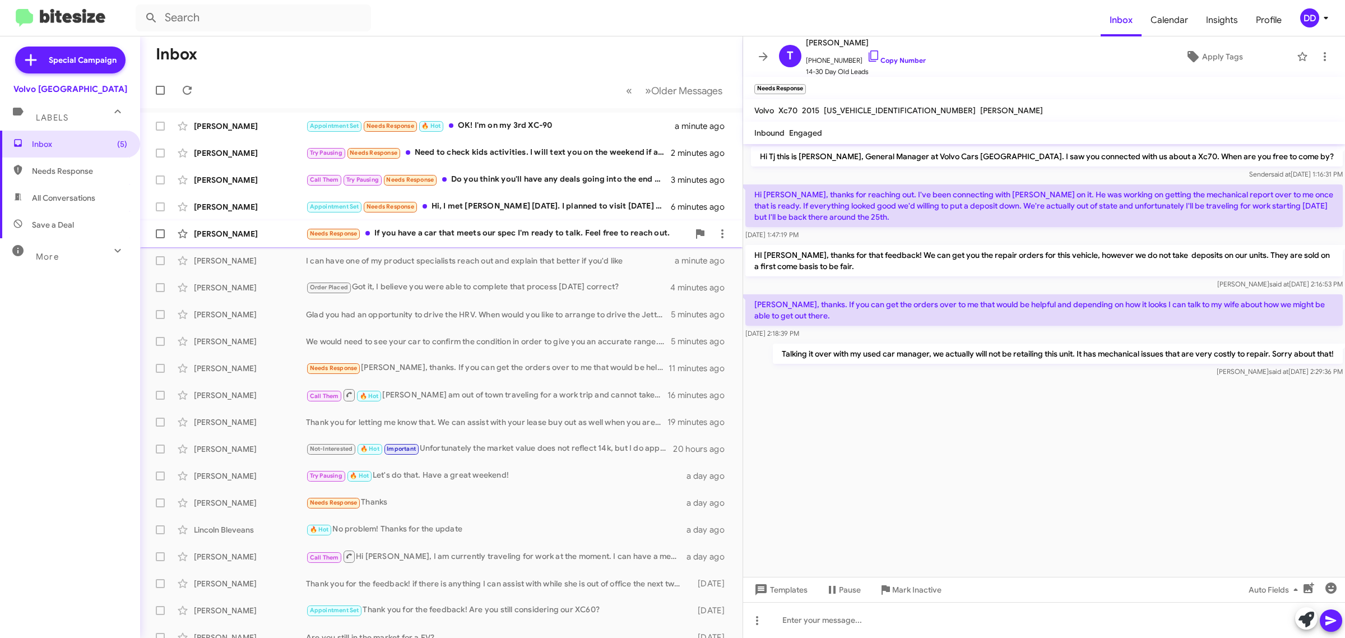
click at [471, 225] on div "Amir Mendel Needs Response If you have a car that meets our spec I'm ready to t…" at bounding box center [441, 234] width 585 height 22
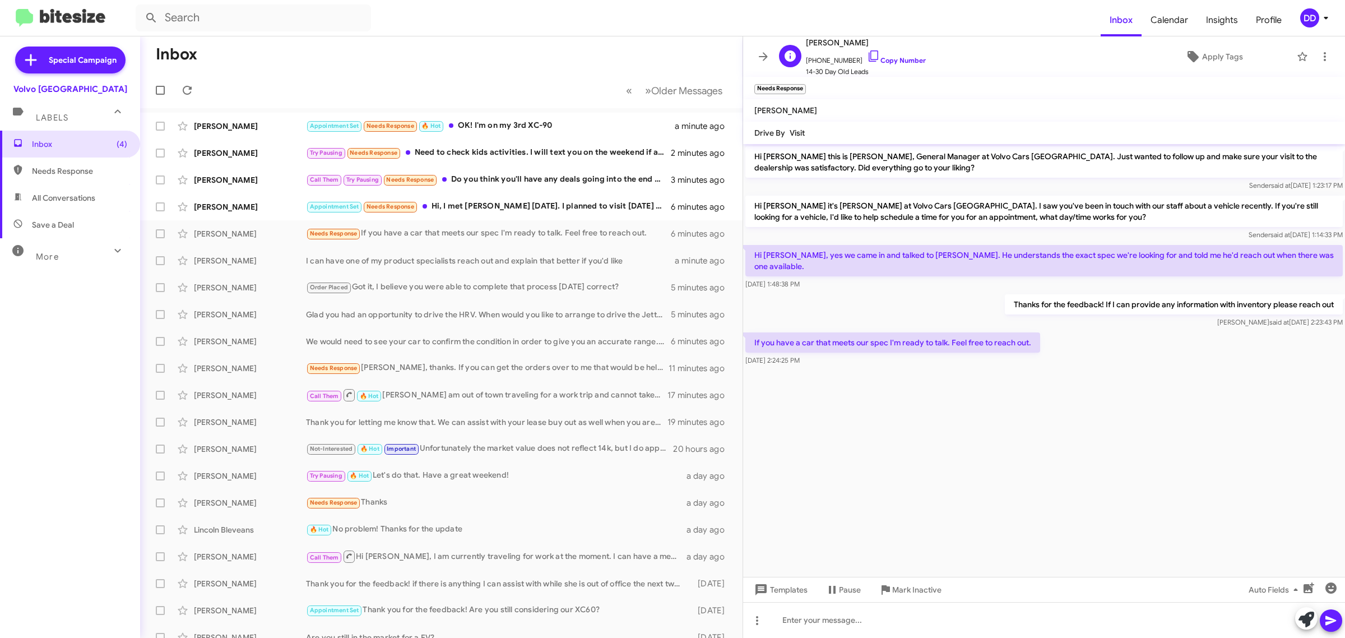
click at [889, 56] on span "+16505157257 Copy Number" at bounding box center [866, 57] width 120 height 17
click at [895, 61] on link "Copy Number" at bounding box center [896, 60] width 59 height 8
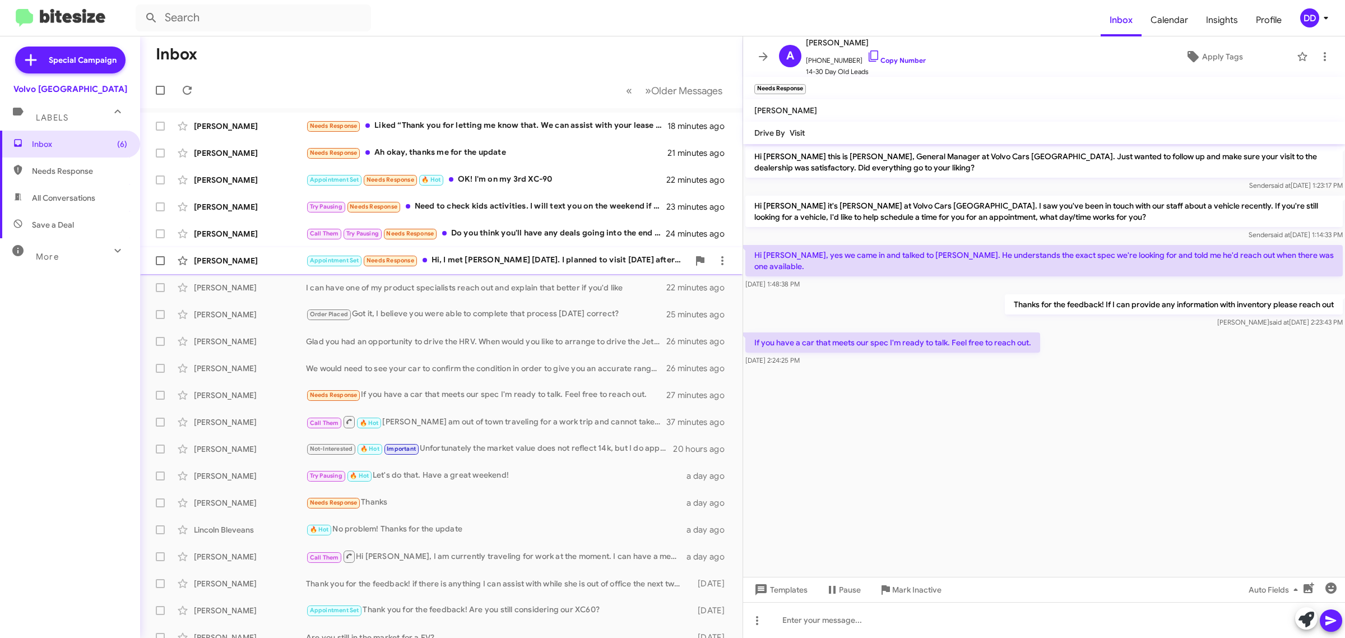
click at [511, 259] on div "Appointment Set Needs Response Hi, I met Lorenzo on Tuesday. I planned to visit…" at bounding box center [497, 260] width 383 height 13
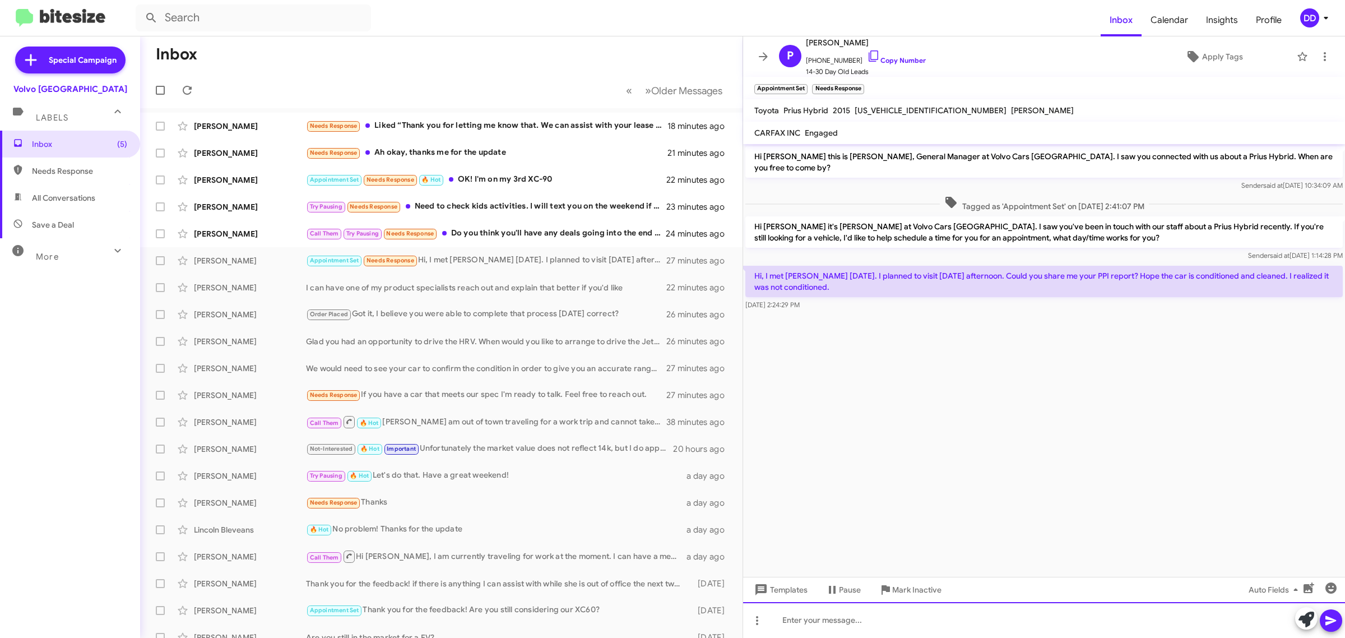
click at [1000, 623] on div at bounding box center [1044, 620] width 602 height 36
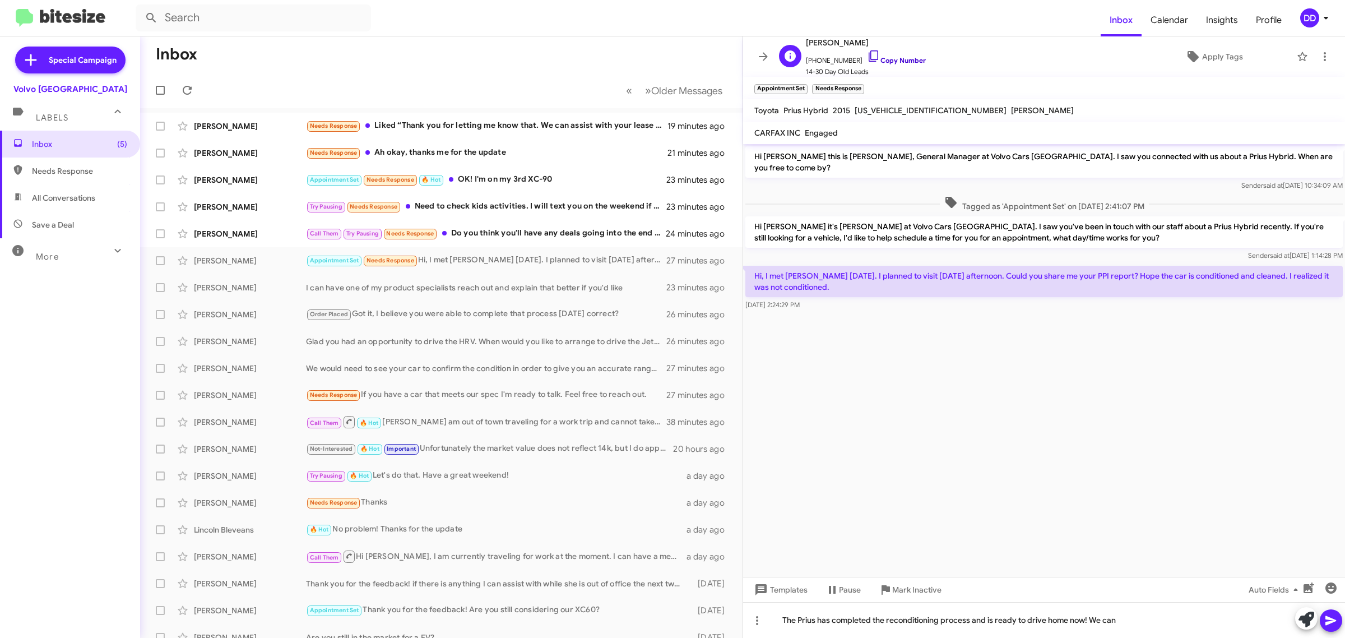
click at [895, 62] on link "Copy Number" at bounding box center [896, 60] width 59 height 8
click at [1131, 623] on div "The Prius has completed the reconditioning process and is ready to drive home n…" at bounding box center [1044, 620] width 602 height 36
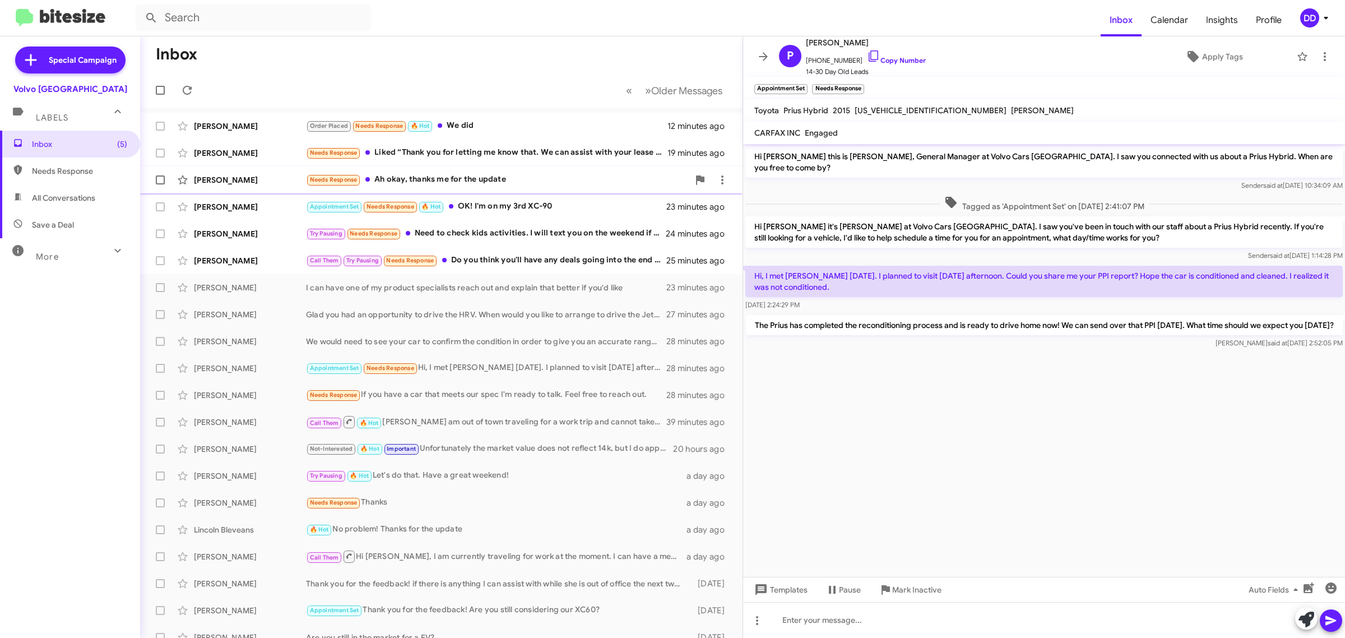
click at [491, 179] on div "Needs Response Ah okay, thanks me for the update" at bounding box center [497, 179] width 383 height 13
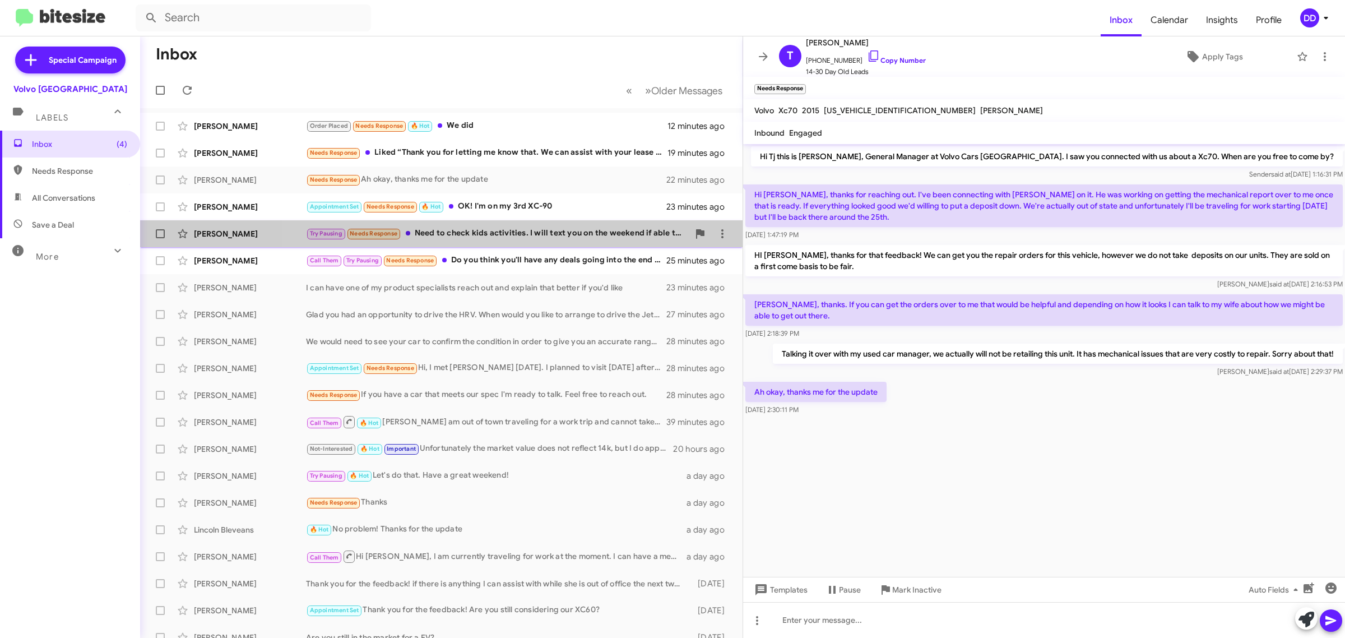
click at [538, 232] on div "Try Pausing Needs Response Need to check kids activities. I will text you on th…" at bounding box center [497, 233] width 383 height 13
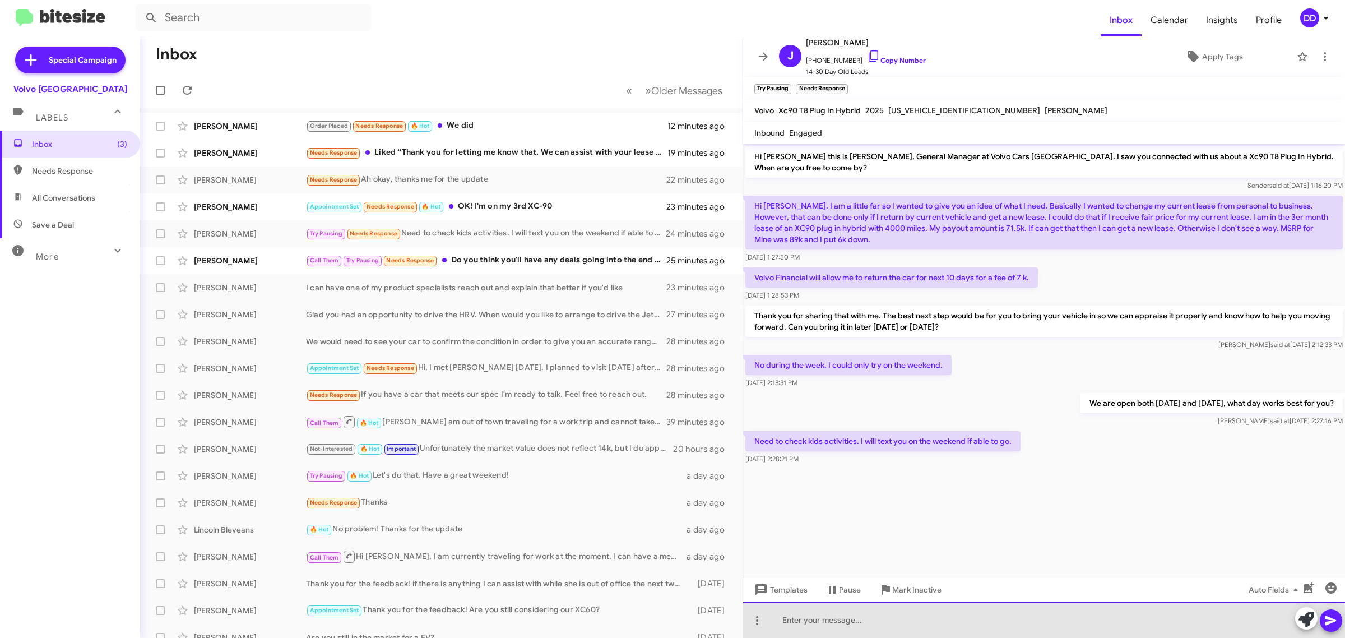
click at [983, 628] on div at bounding box center [1044, 620] width 602 height 36
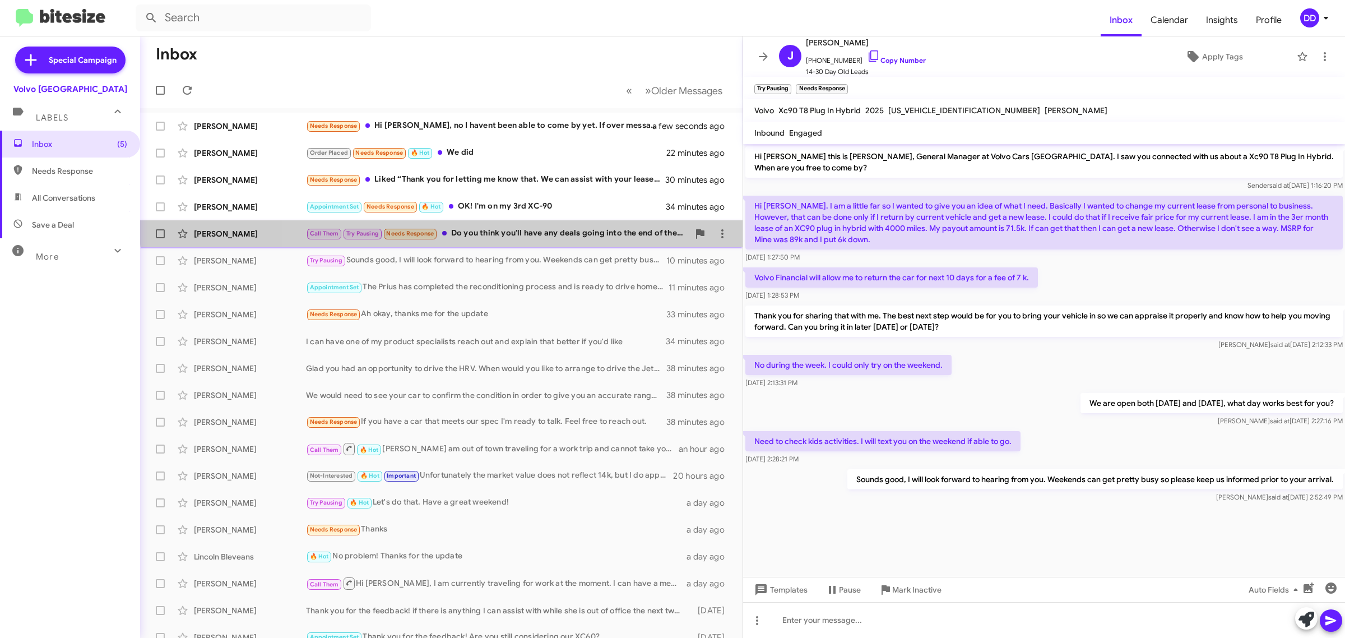
click at [514, 224] on div "Haley Morris Call Them Try Pausing Needs Response Do you think you'll have any …" at bounding box center [441, 234] width 585 height 22
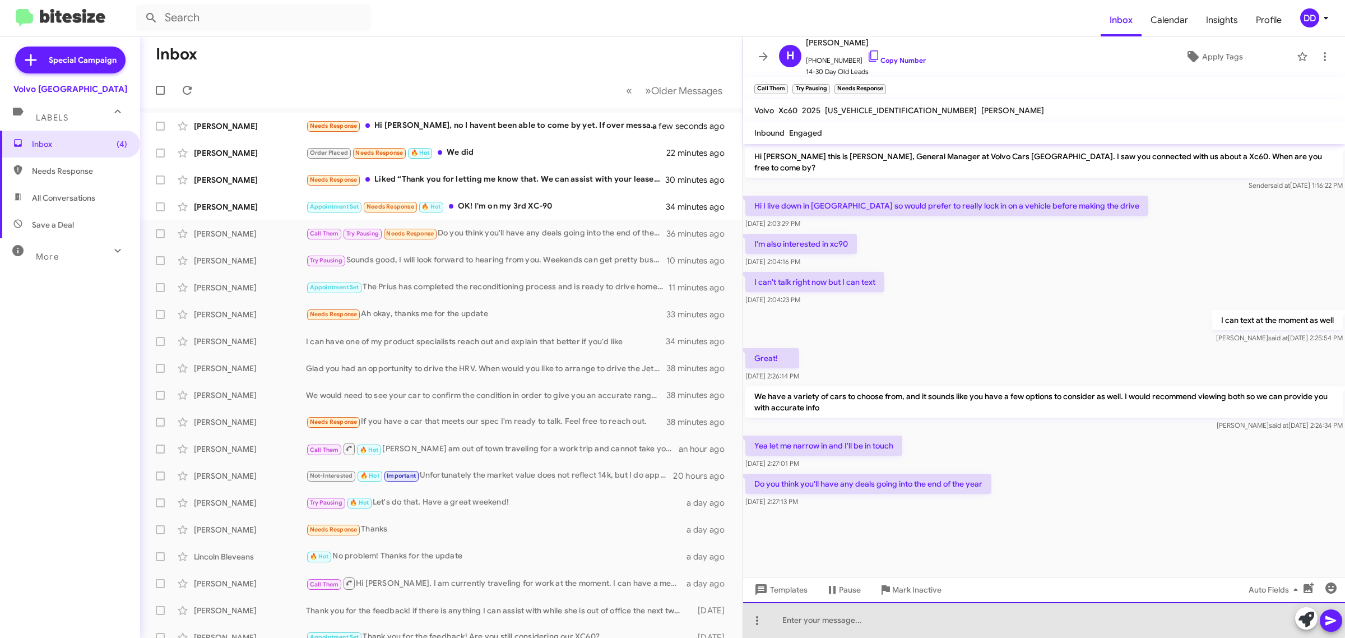
click at [965, 616] on div at bounding box center [1044, 620] width 602 height 36
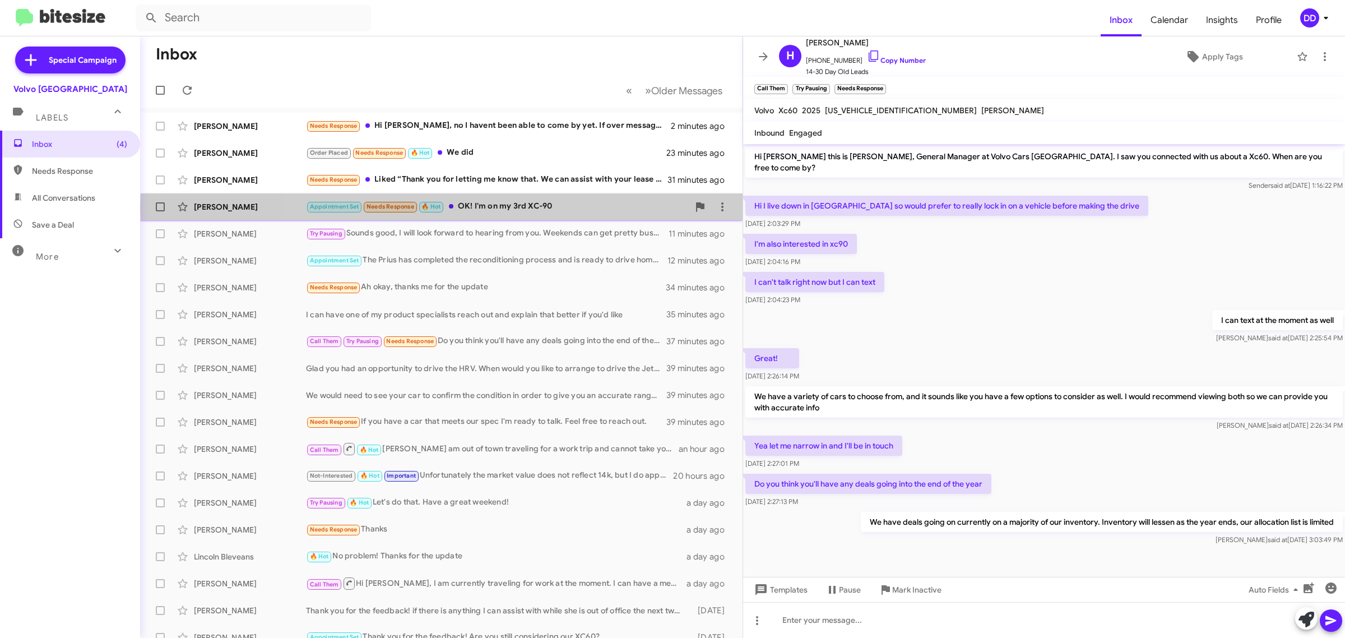
click at [536, 208] on div "Appointment Set Needs Response 🔥 Hot OK! I'm on my 3rd XC-90" at bounding box center [497, 206] width 383 height 13
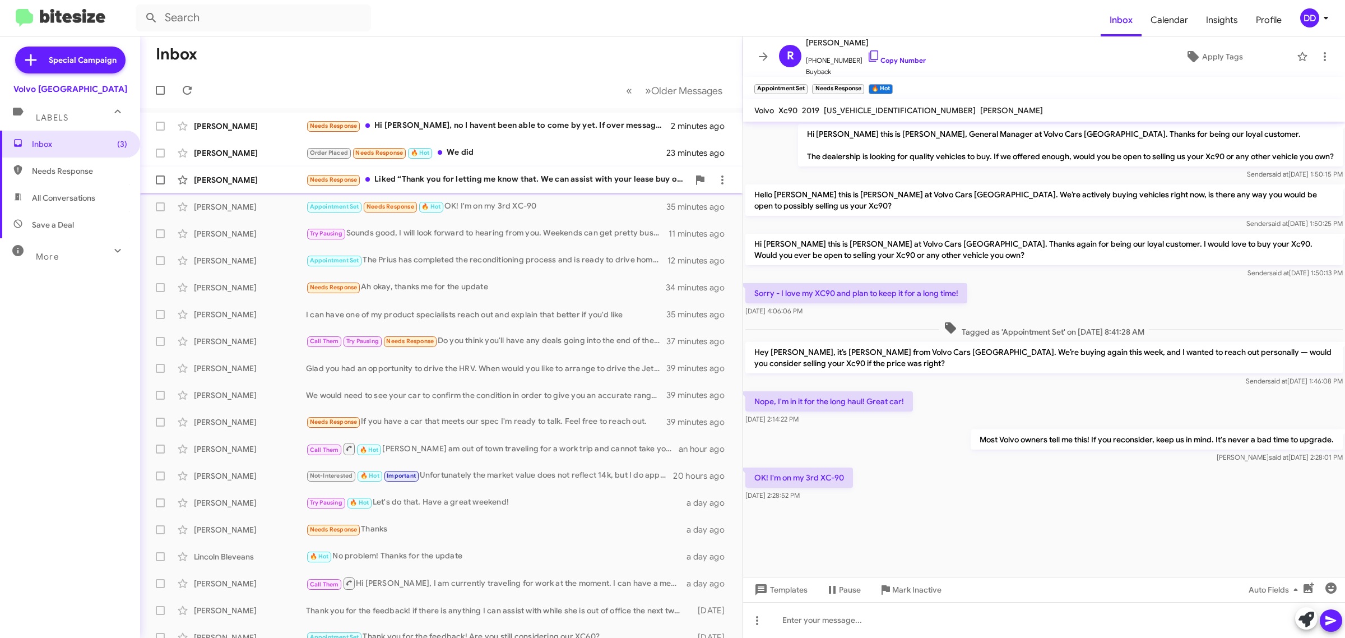
click at [544, 188] on div "Spencer Hill Needs Response Liked “Thank you for letting me know that. We can a…" at bounding box center [441, 180] width 585 height 22
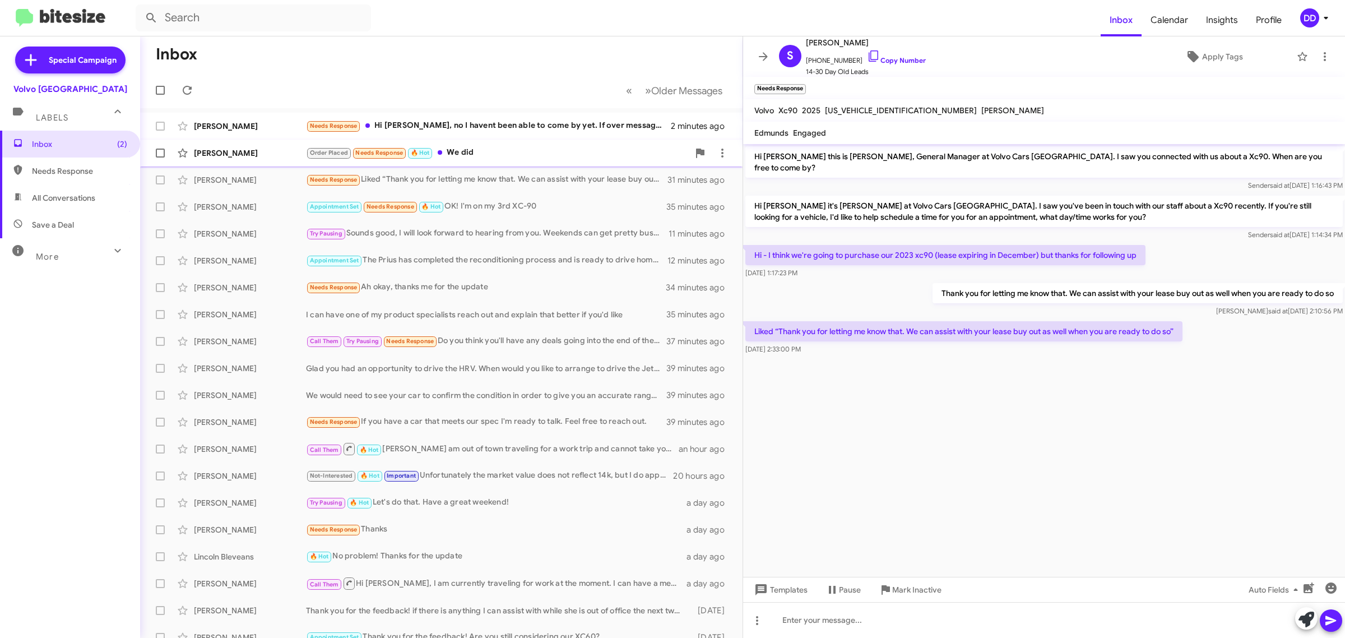
click at [507, 157] on div "Order Placed Needs Response 🔥 Hot We did" at bounding box center [497, 152] width 383 height 13
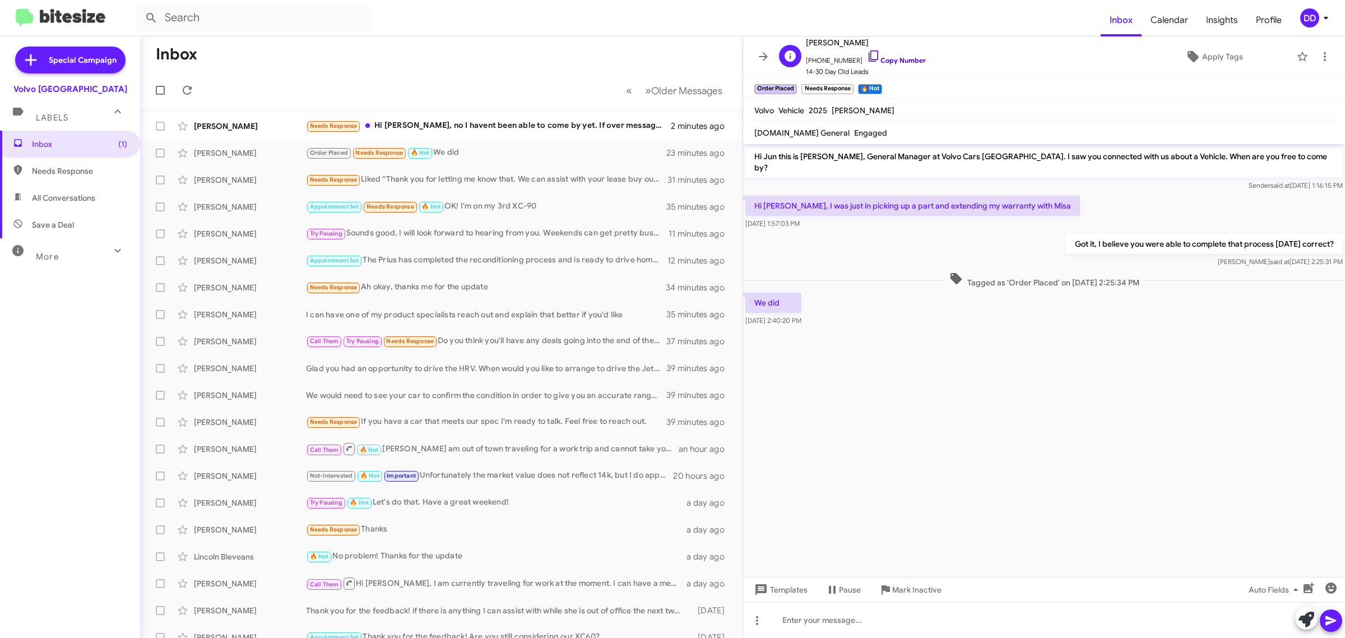
click at [890, 62] on link "Copy Number" at bounding box center [896, 60] width 59 height 8
click at [940, 610] on div at bounding box center [1044, 620] width 602 height 36
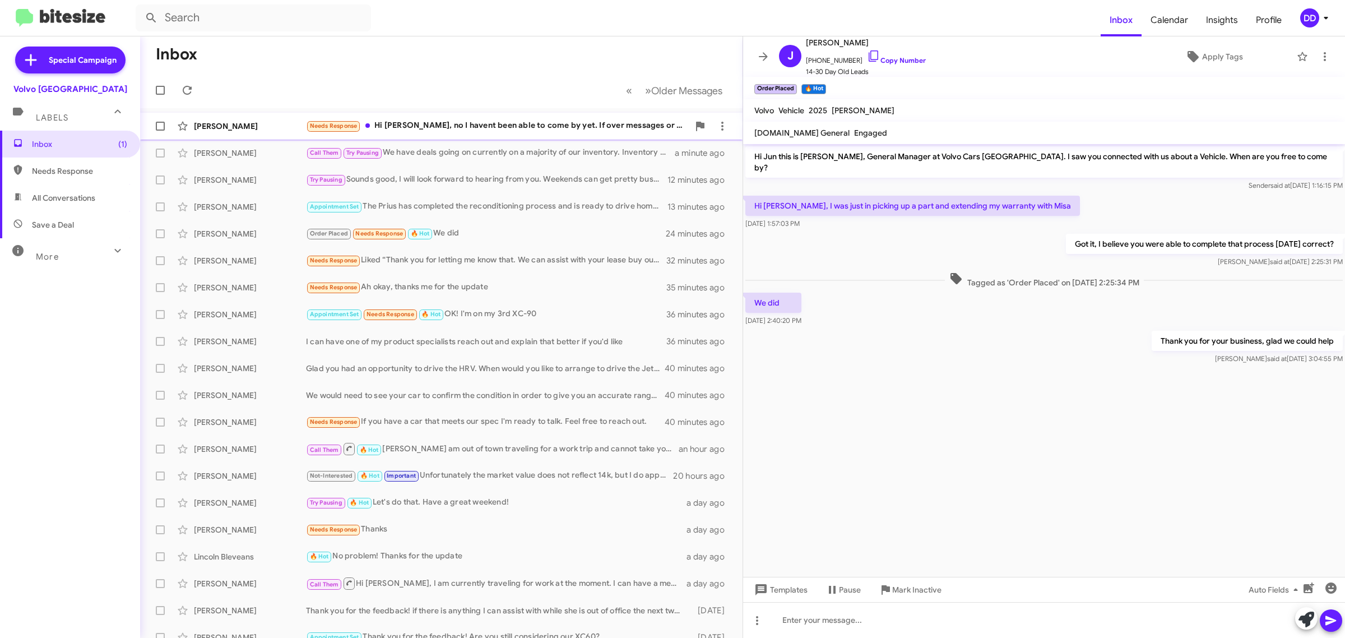
click at [493, 125] on div "Needs Response Hi David, no I havent been able to come by yet. If over messages…" at bounding box center [497, 125] width 383 height 13
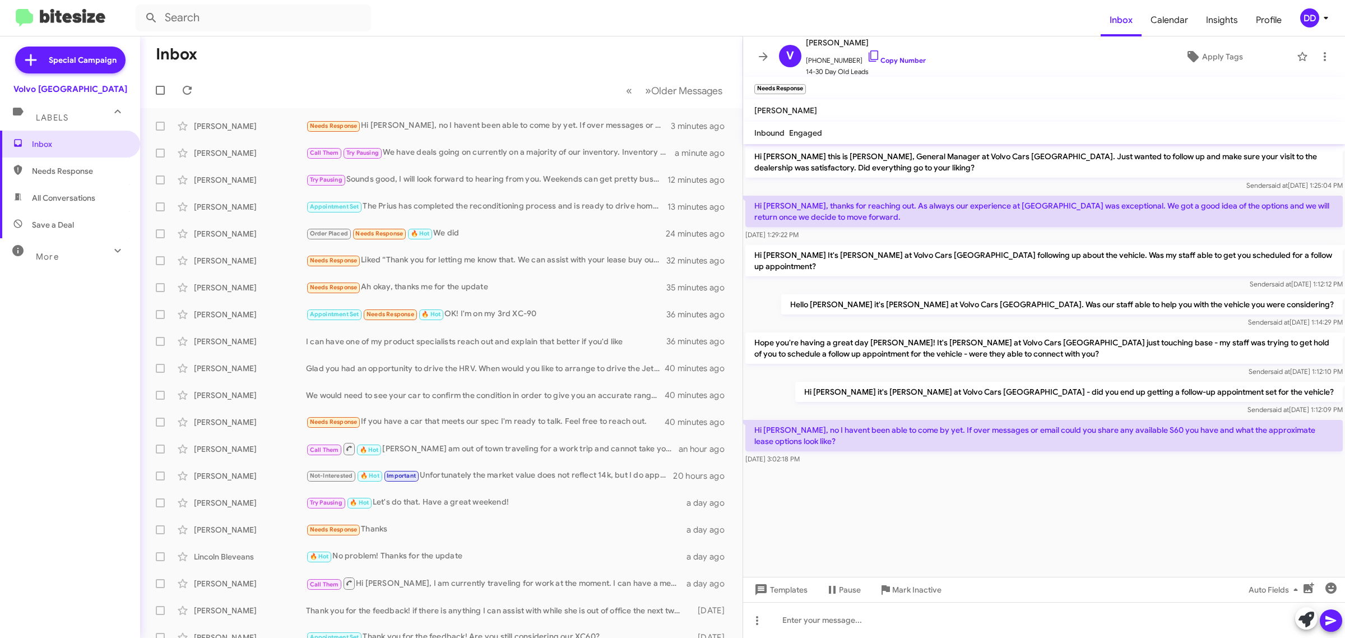
click at [1012, 467] on div at bounding box center [1044, 477] width 602 height 20
click at [992, 621] on div at bounding box center [1044, 620] width 602 height 36
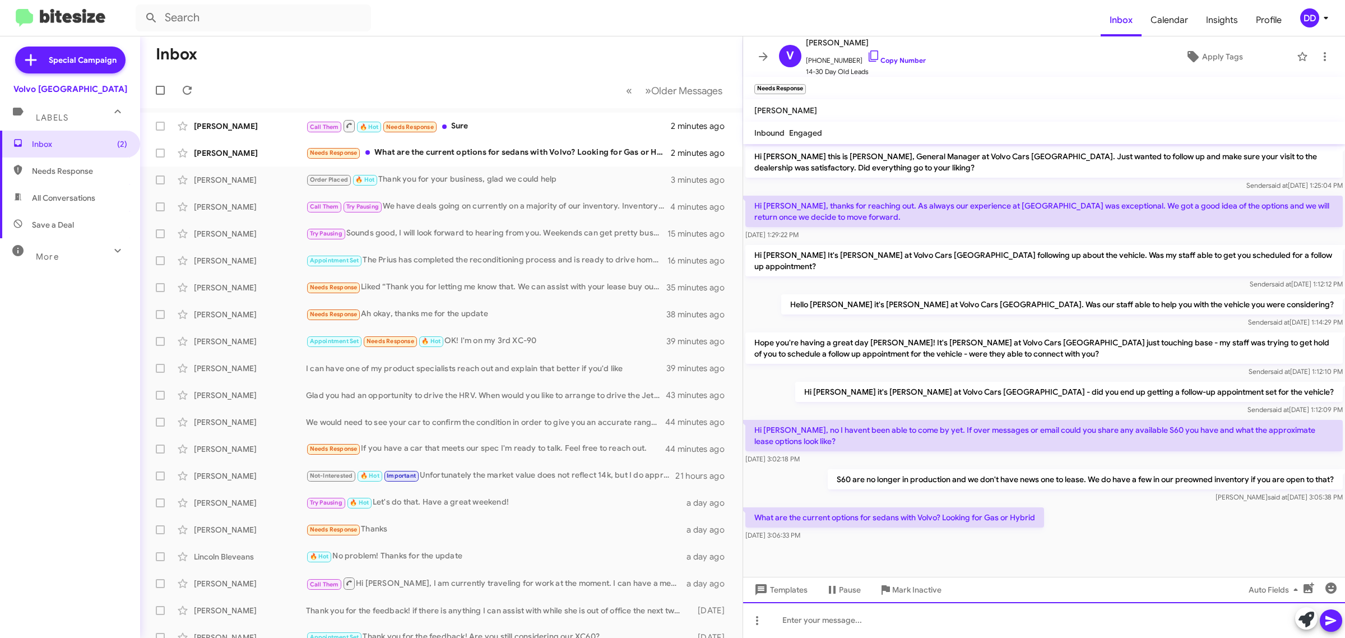
click at [1001, 614] on div at bounding box center [1044, 620] width 602 height 36
click at [905, 617] on div "Volvo doe" at bounding box center [1044, 620] width 602 height 36
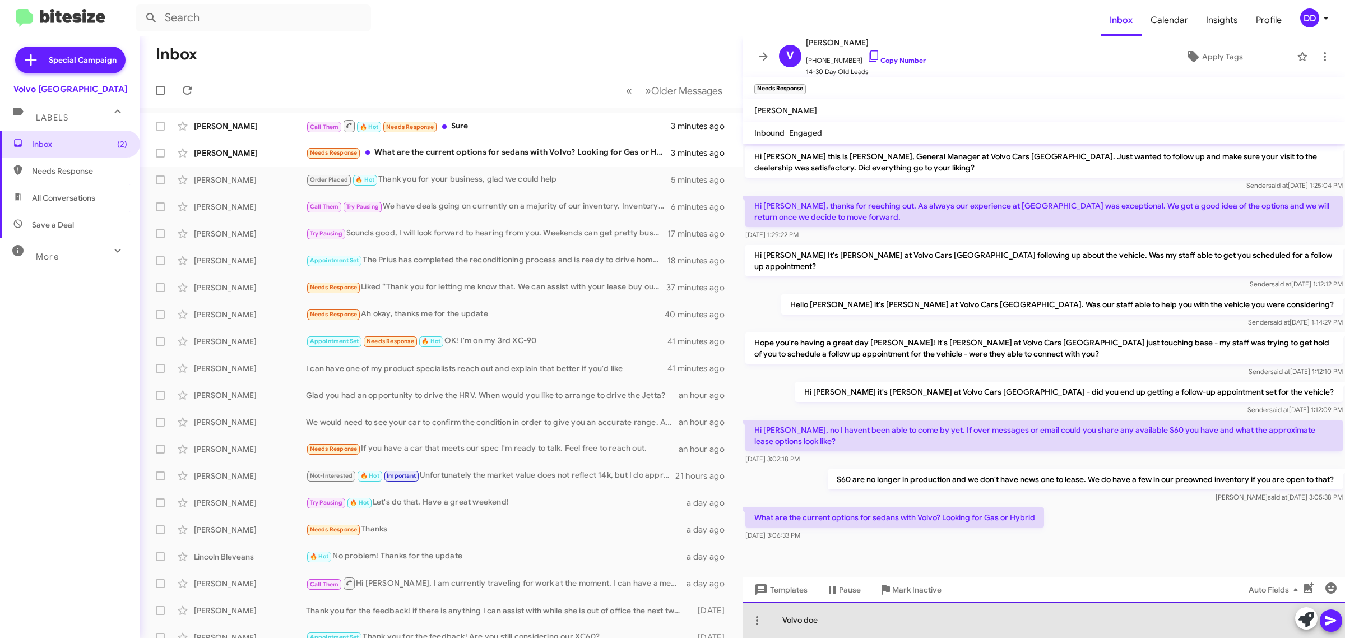
click at [905, 617] on div "Volvo doe" at bounding box center [1044, 620] width 602 height 36
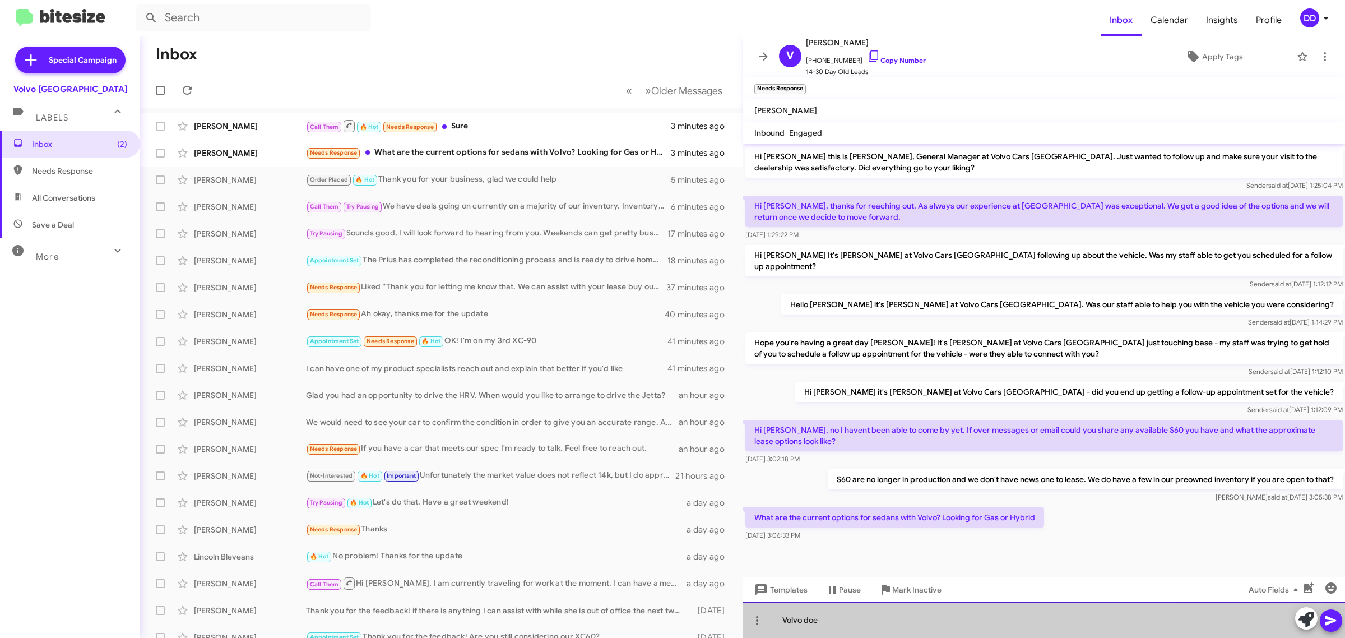
click at [904, 617] on div "Volvo doe" at bounding box center [1044, 620] width 602 height 36
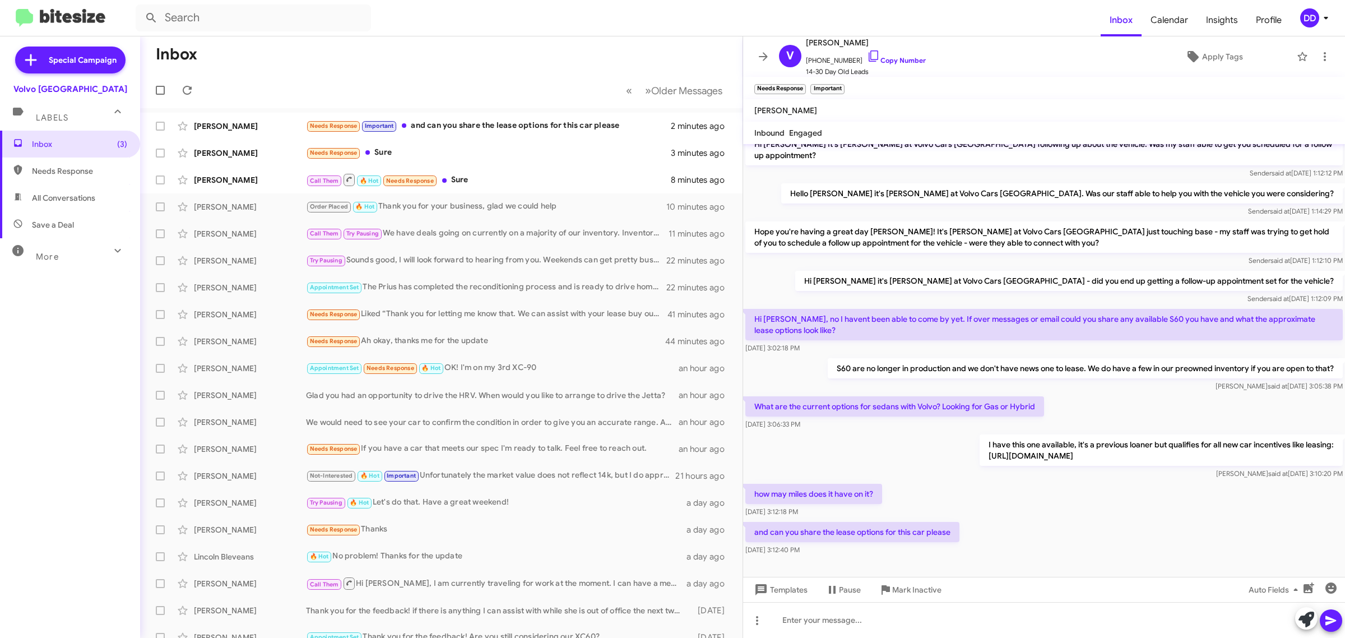
scroll to position [113, 0]
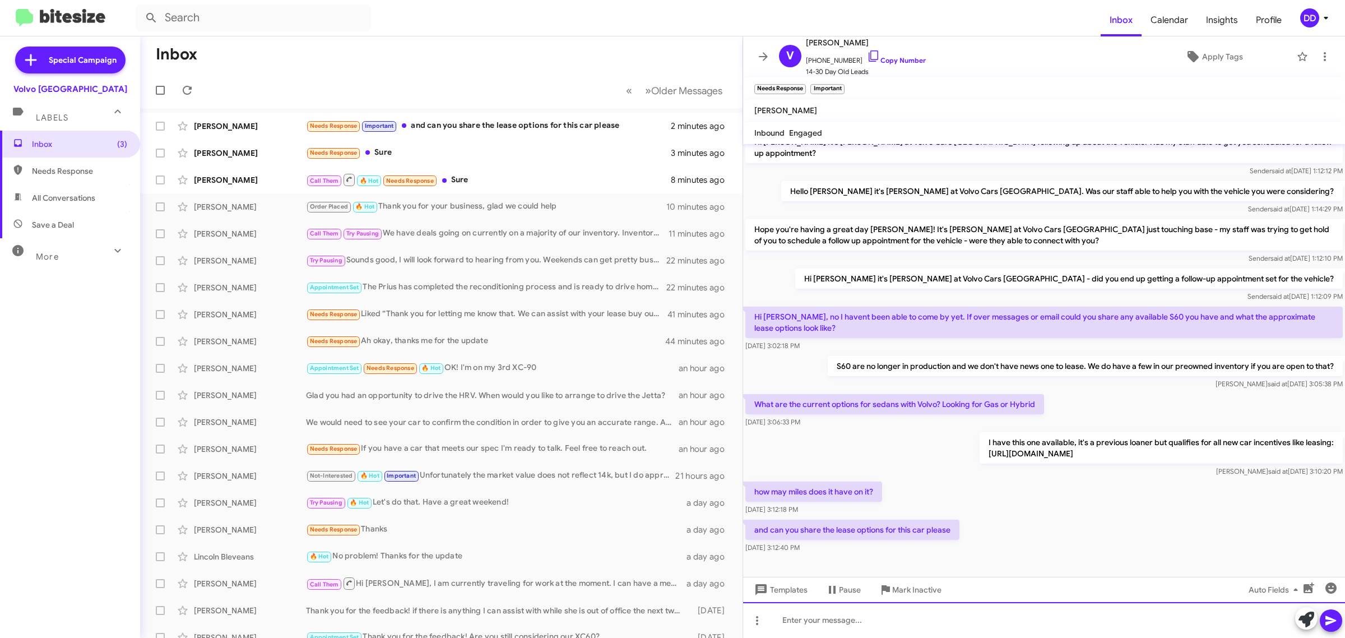
click at [835, 615] on div at bounding box center [1044, 620] width 602 height 36
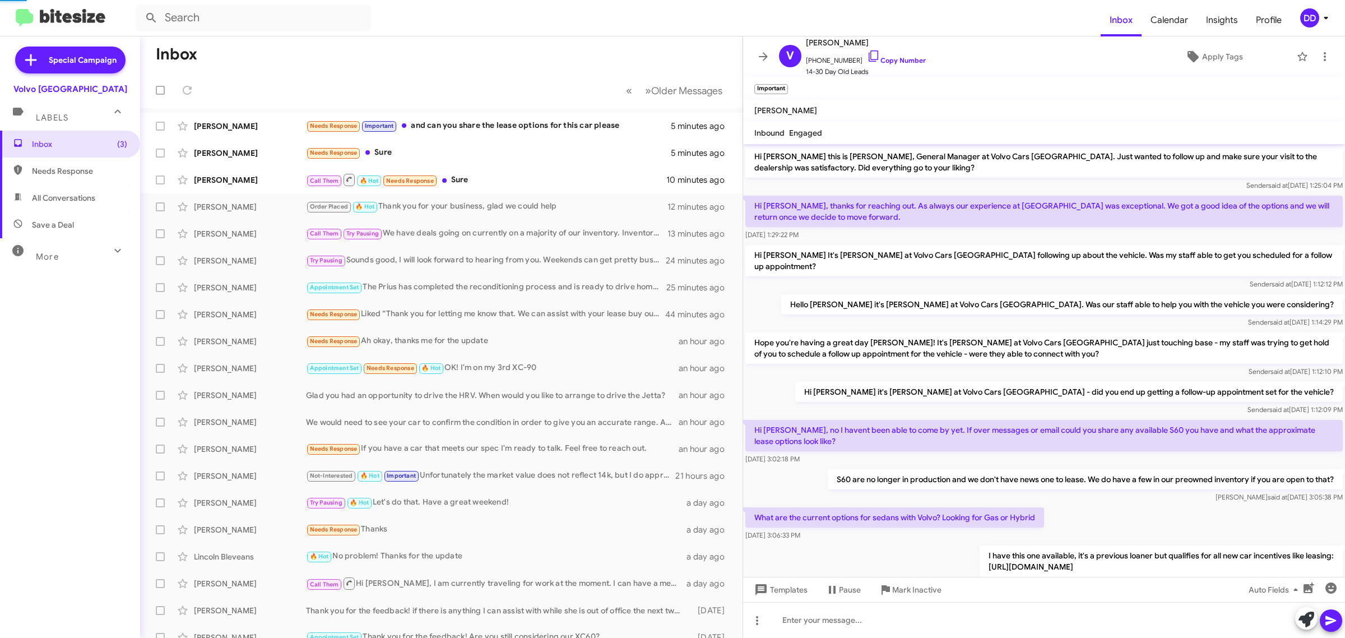
scroll to position [195, 0]
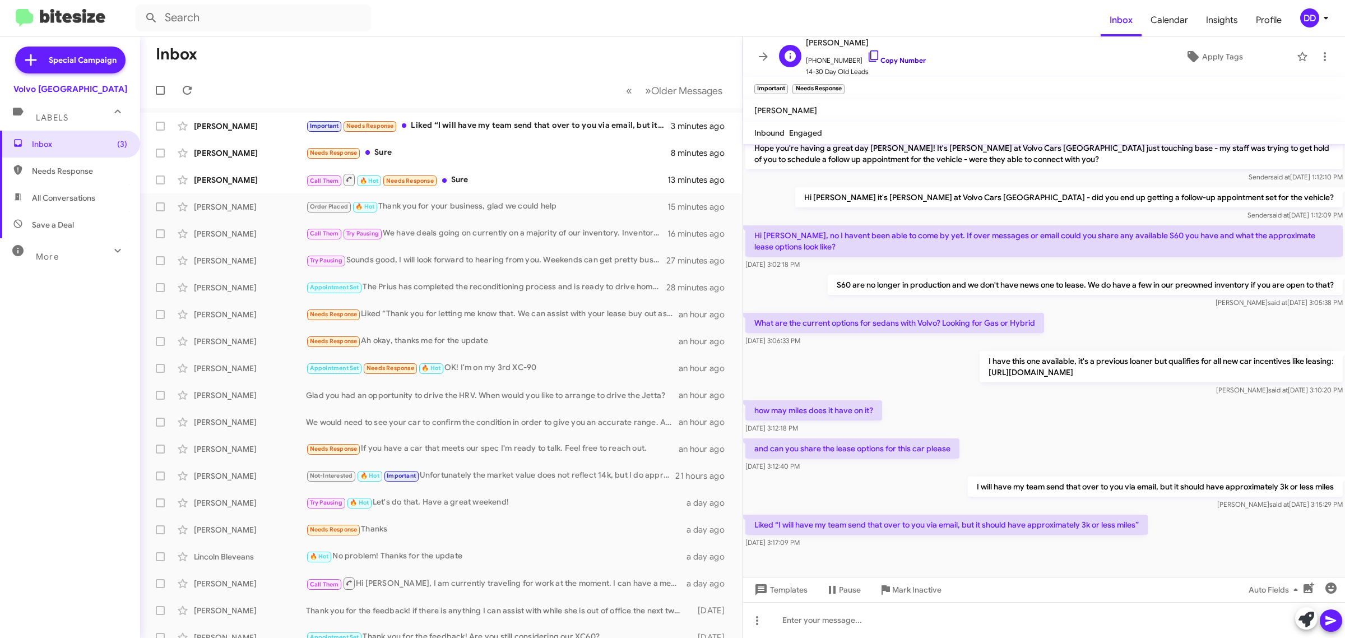
click at [907, 60] on link "Copy Number" at bounding box center [896, 60] width 59 height 8
click at [536, 175] on div "Call Them 🔥 Hot Needs Response Sure" at bounding box center [497, 180] width 383 height 14
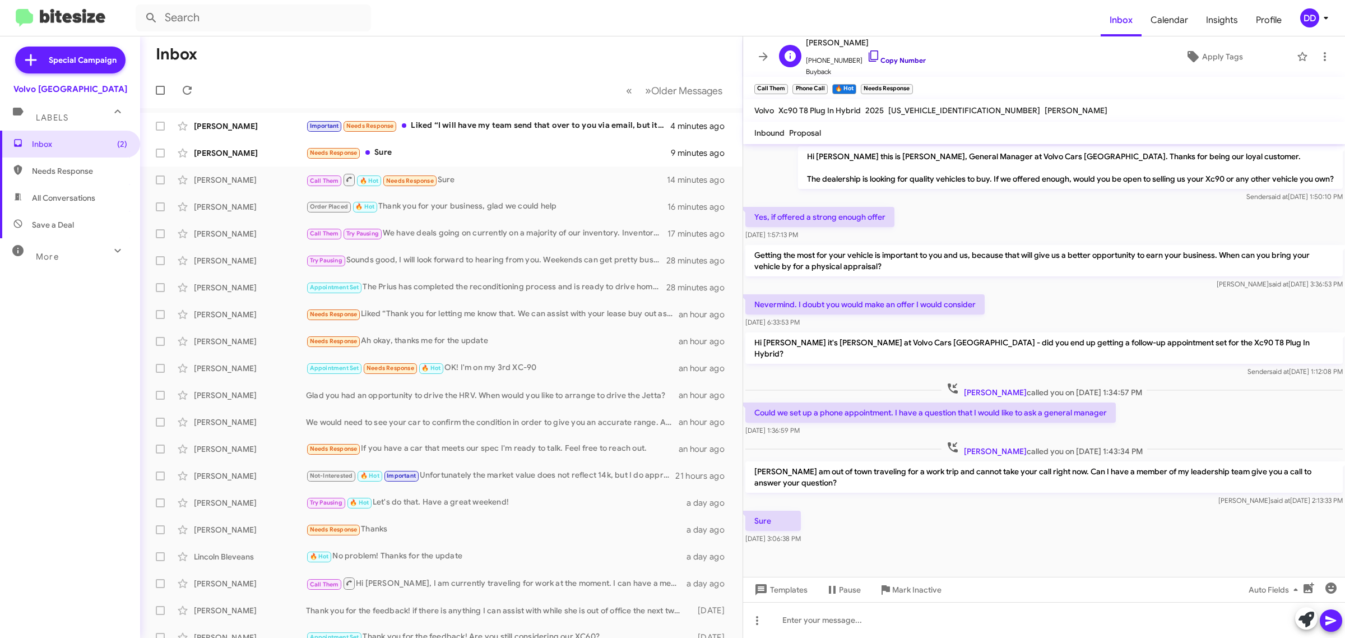
click at [890, 60] on link "Copy Number" at bounding box center [896, 60] width 59 height 8
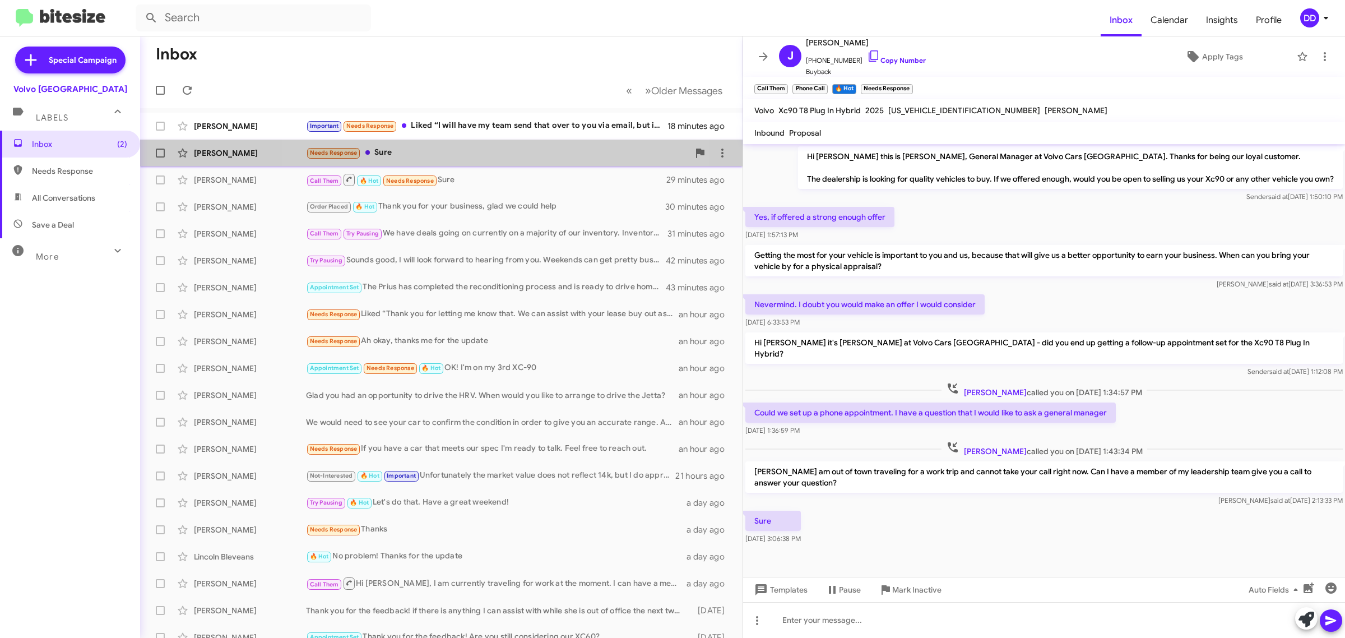
click at [484, 154] on div "Needs Response Sure" at bounding box center [497, 152] width 383 height 13
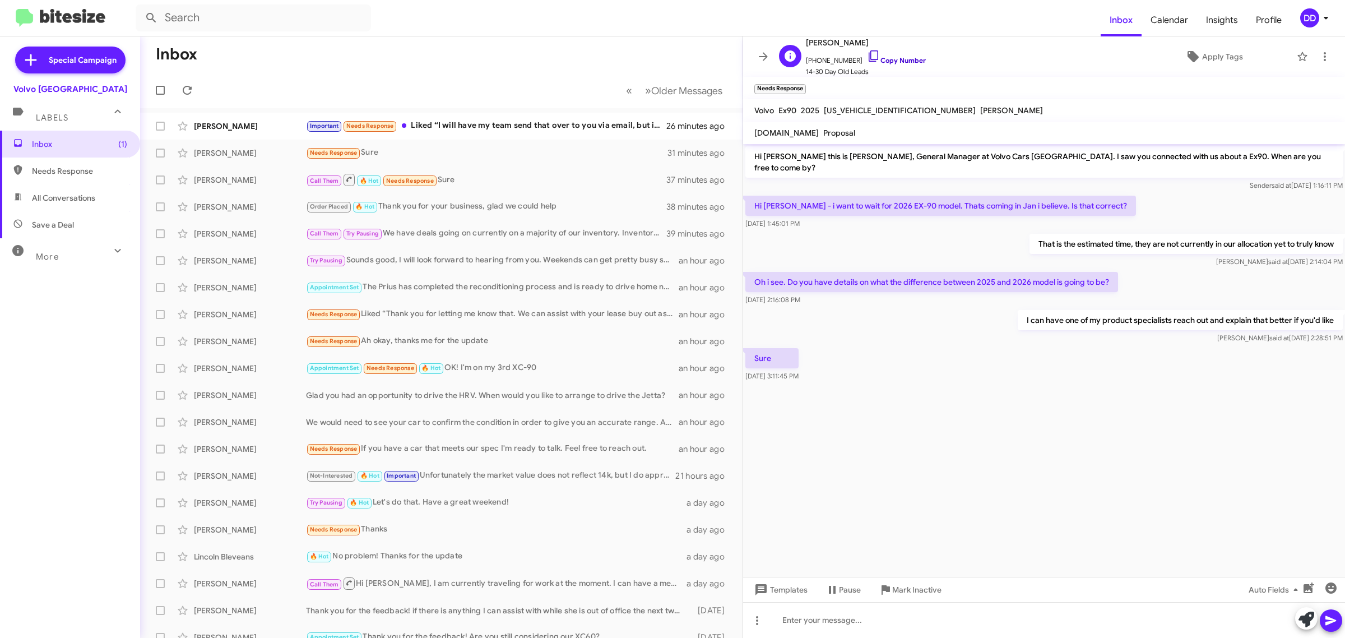
click at [892, 57] on link "Copy Number" at bounding box center [896, 60] width 59 height 8
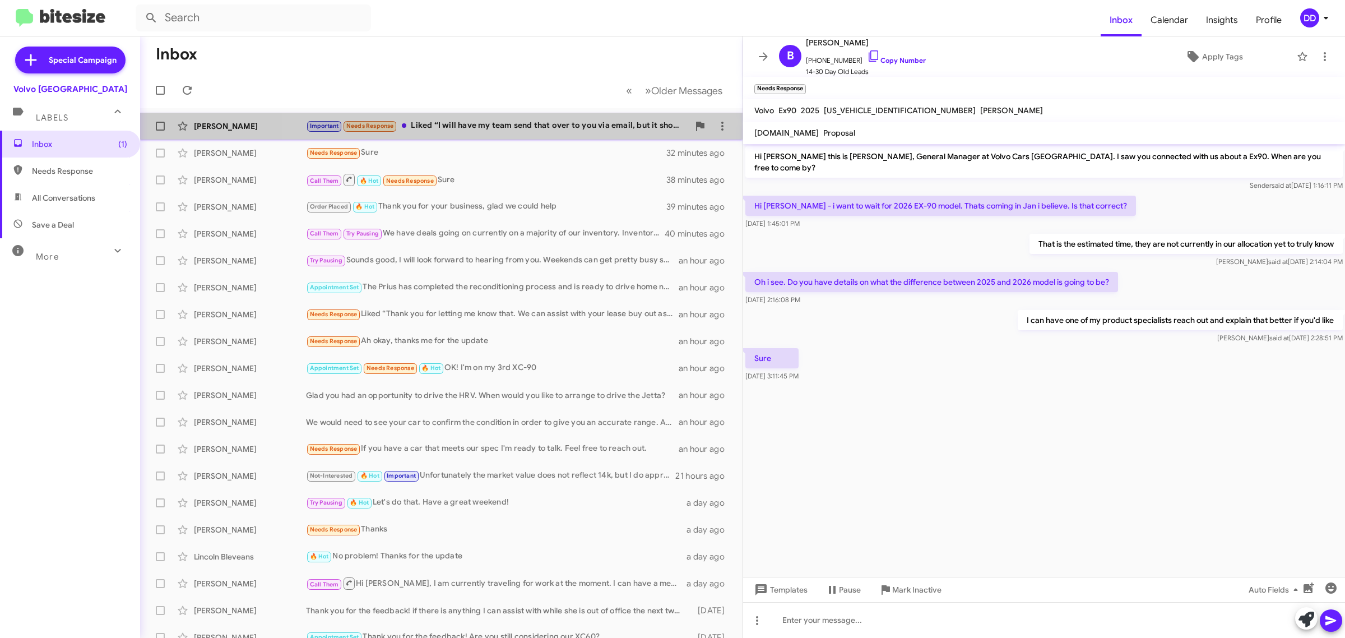
click at [551, 119] on div "Important Needs Response Liked “I will have my team send that over to you via e…" at bounding box center [497, 125] width 383 height 13
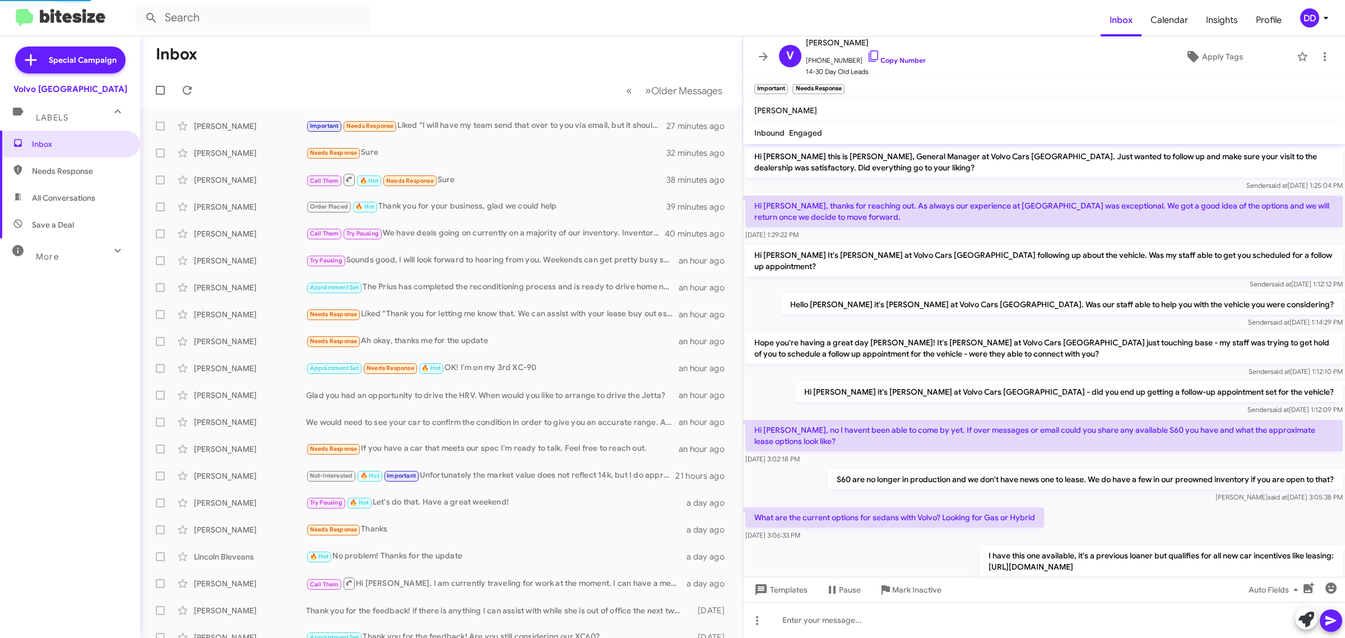
scroll to position [195, 0]
